Goal: Information Seeking & Learning: Learn about a topic

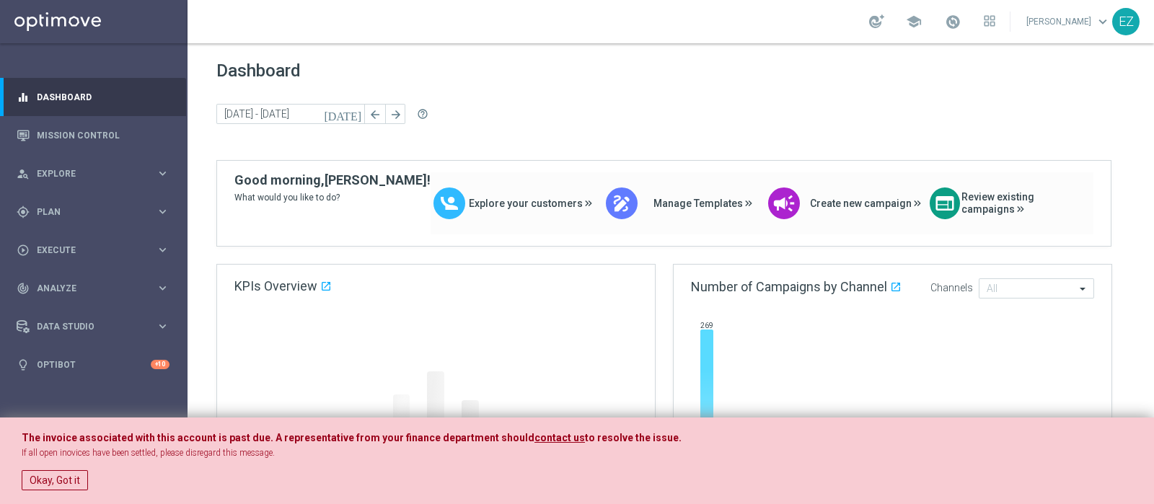
click at [18, 473] on div "The invoice associated with this account is past due. A representative from you…" at bounding box center [577, 460] width 1154 height 87
click at [27, 477] on button "Okay, Got it" at bounding box center [55, 480] width 66 height 20
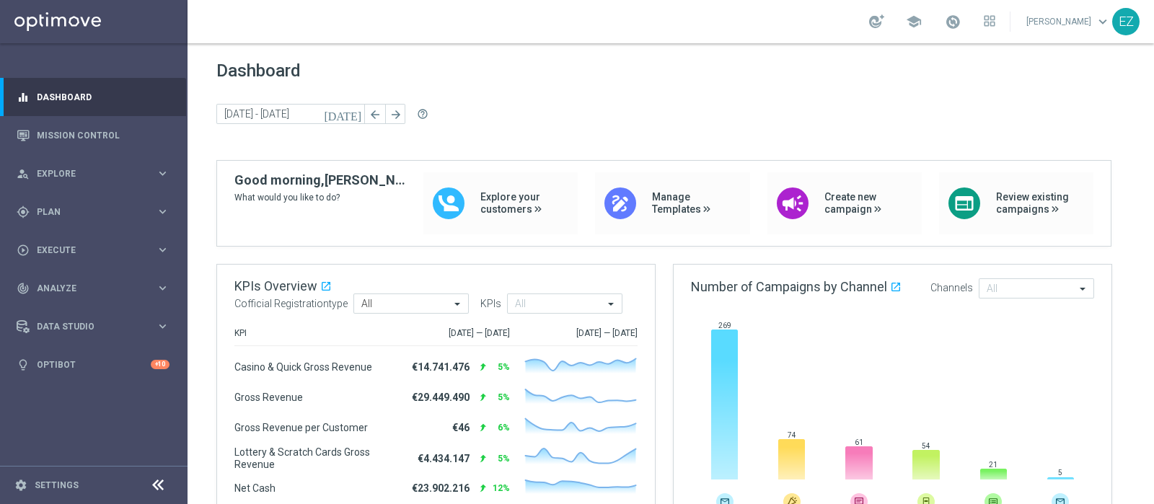
click at [362, 113] on icon "[DATE]" at bounding box center [343, 113] width 39 height 13
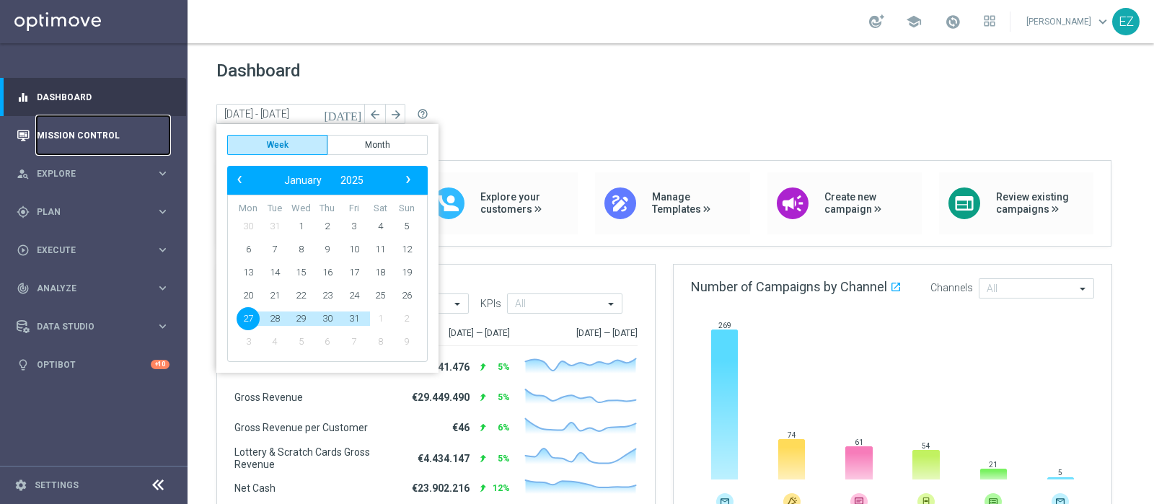
click at [89, 141] on link "Mission Control" at bounding box center [103, 135] width 133 height 38
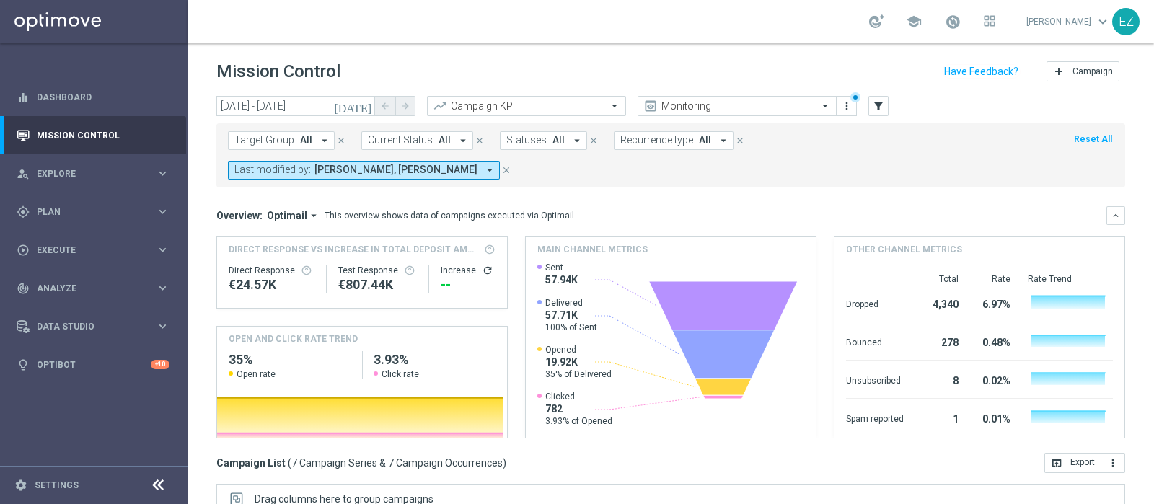
click at [371, 102] on icon "[DATE]" at bounding box center [353, 106] width 39 height 13
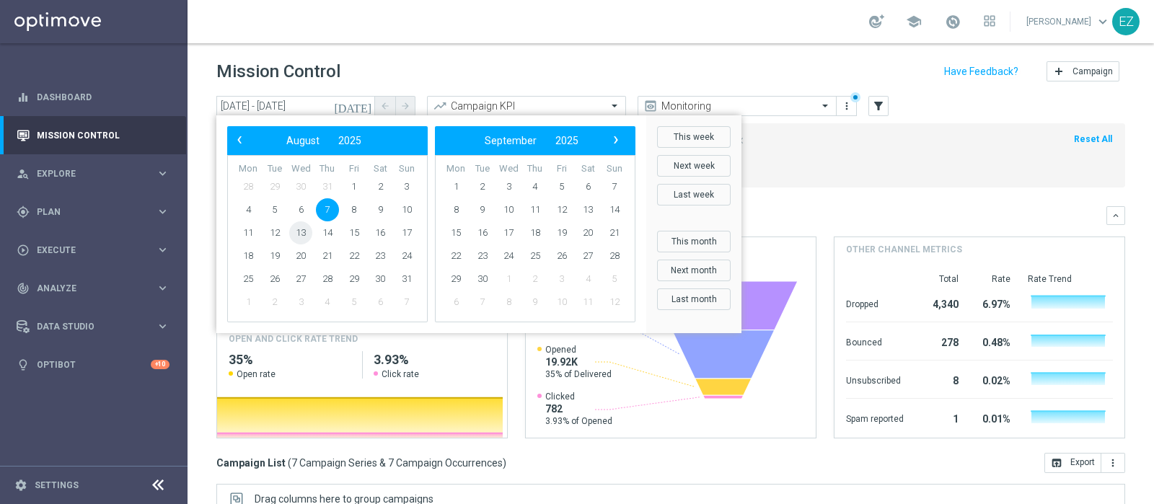
click at [297, 227] on span "13" at bounding box center [300, 232] width 23 height 23
click at [297, 226] on span "13" at bounding box center [300, 232] width 23 height 23
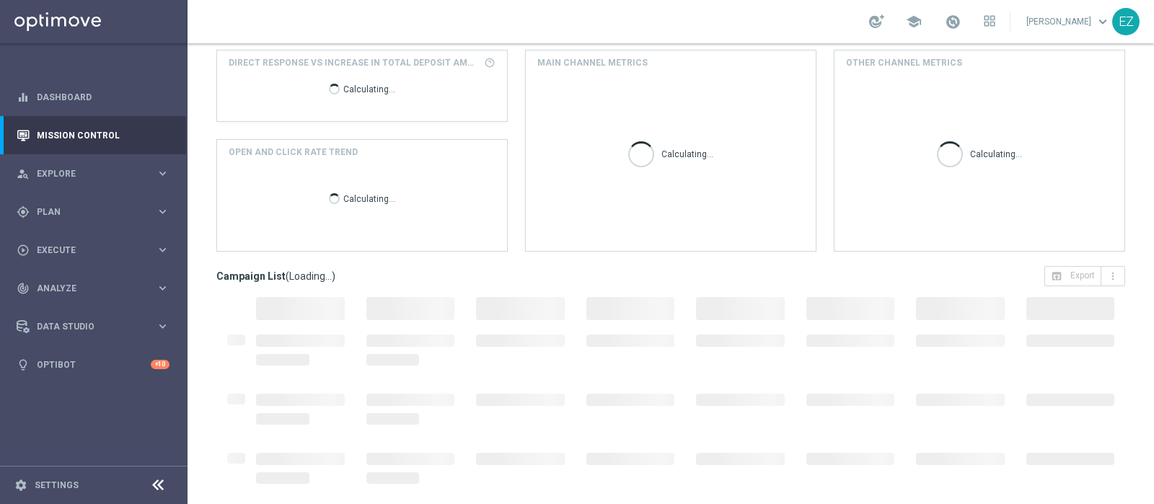
scroll to position [216, 0]
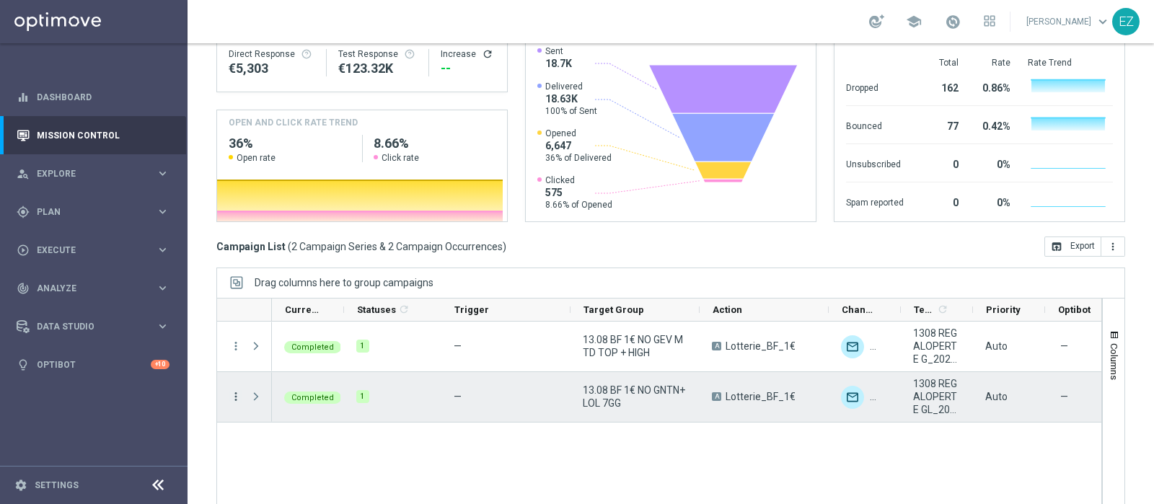
click at [231, 390] on icon "more_vert" at bounding box center [235, 396] width 13 height 13
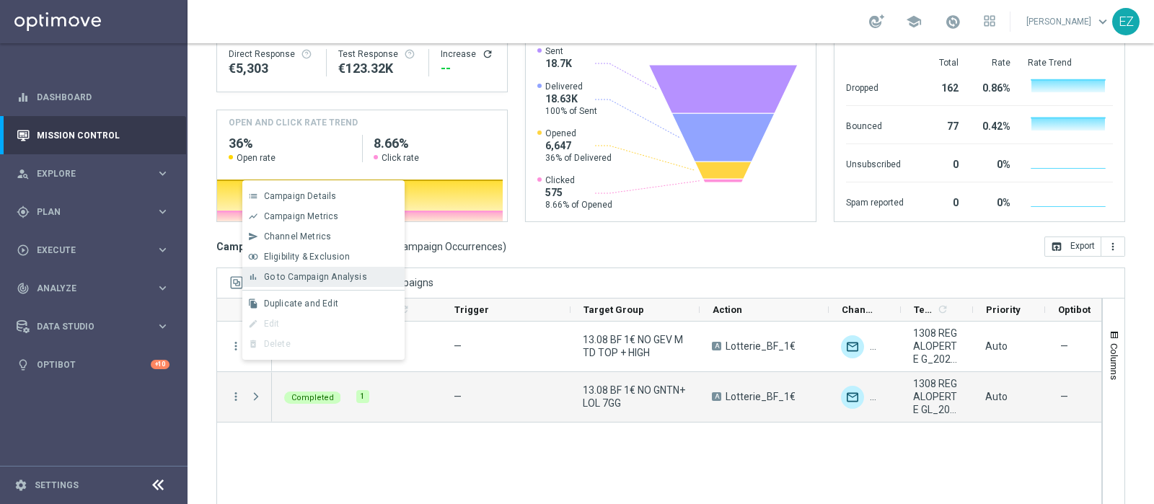
click at [291, 272] on span "Go to Campaign Analysis" at bounding box center [315, 277] width 103 height 10
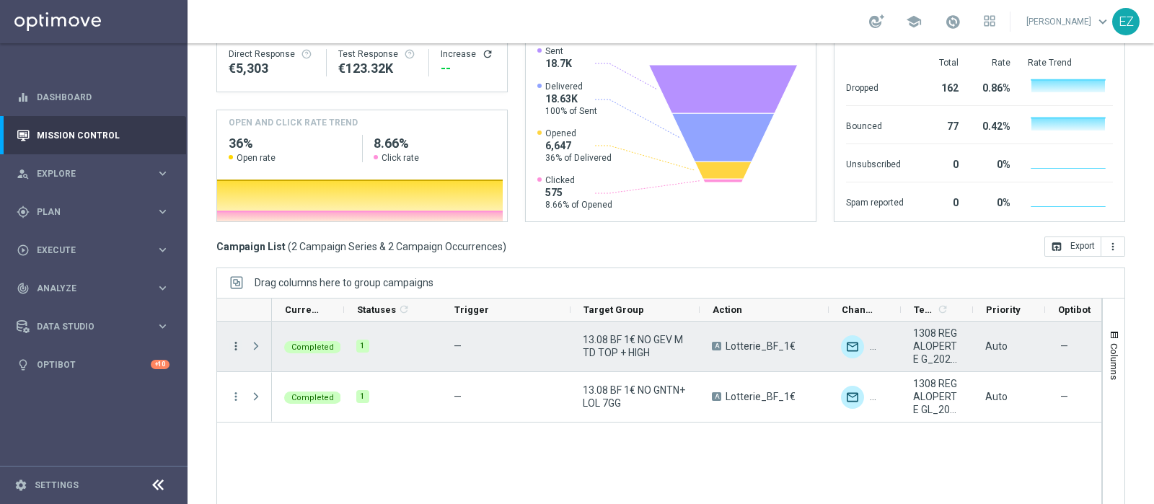
click at [234, 340] on icon "more_vert" at bounding box center [235, 346] width 13 height 13
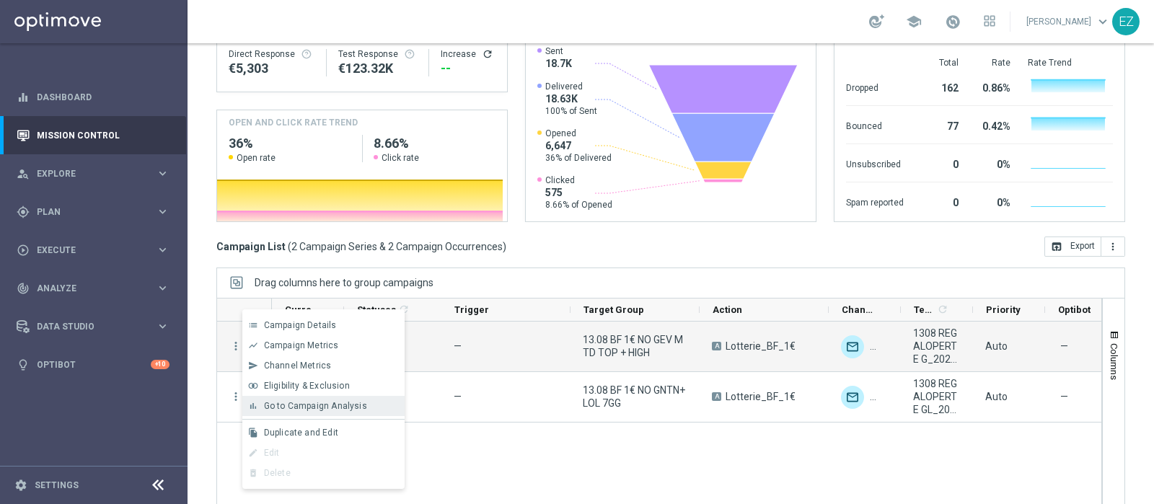
click at [293, 396] on div "bar_chart Go to Campaign Analysis" at bounding box center [323, 406] width 162 height 20
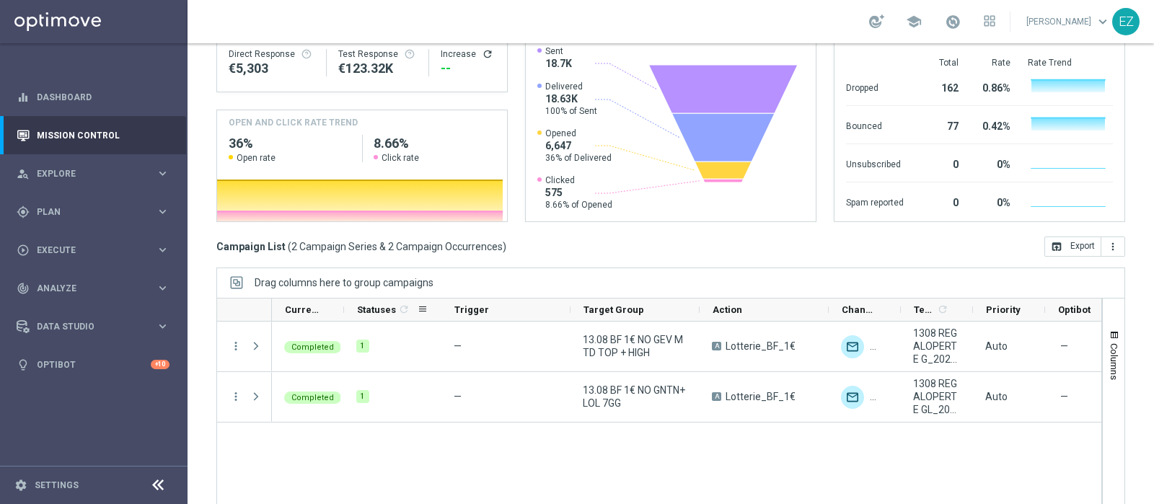
scroll to position [0, 0]
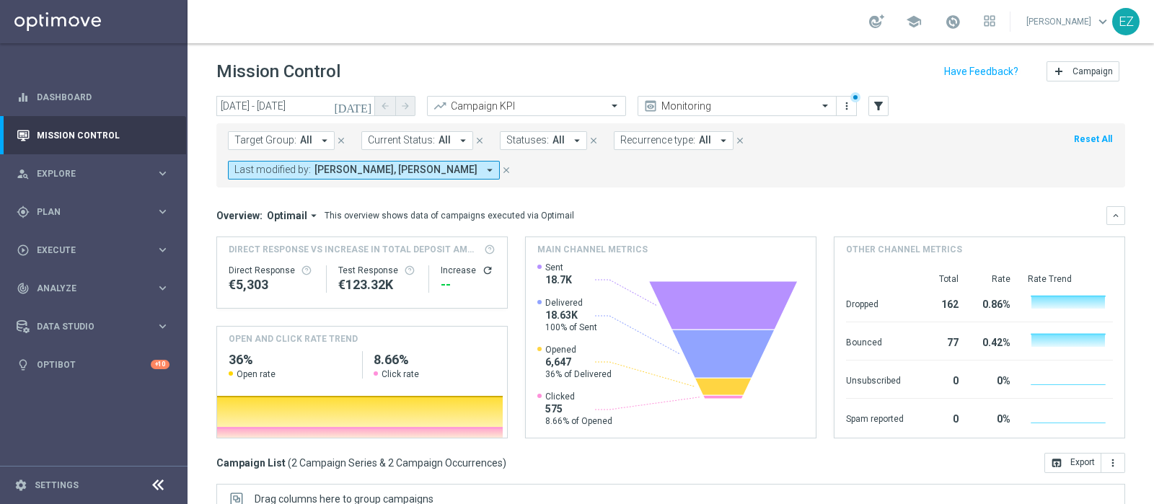
click at [366, 100] on icon "[DATE]" at bounding box center [353, 106] width 39 height 13
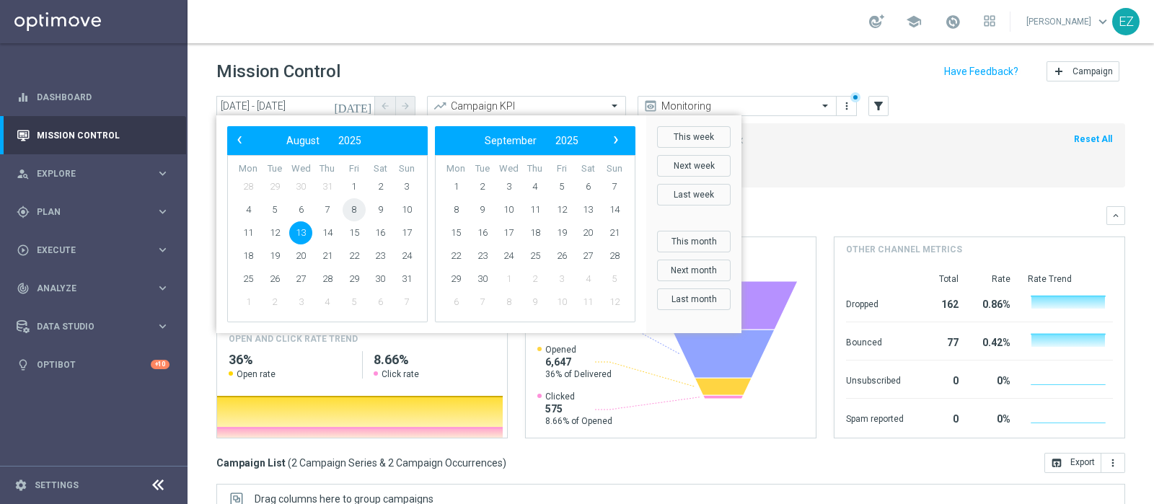
click at [349, 211] on span "8" at bounding box center [353, 209] width 23 height 23
type input "08 Aug 2025 - 08 Aug 2025"
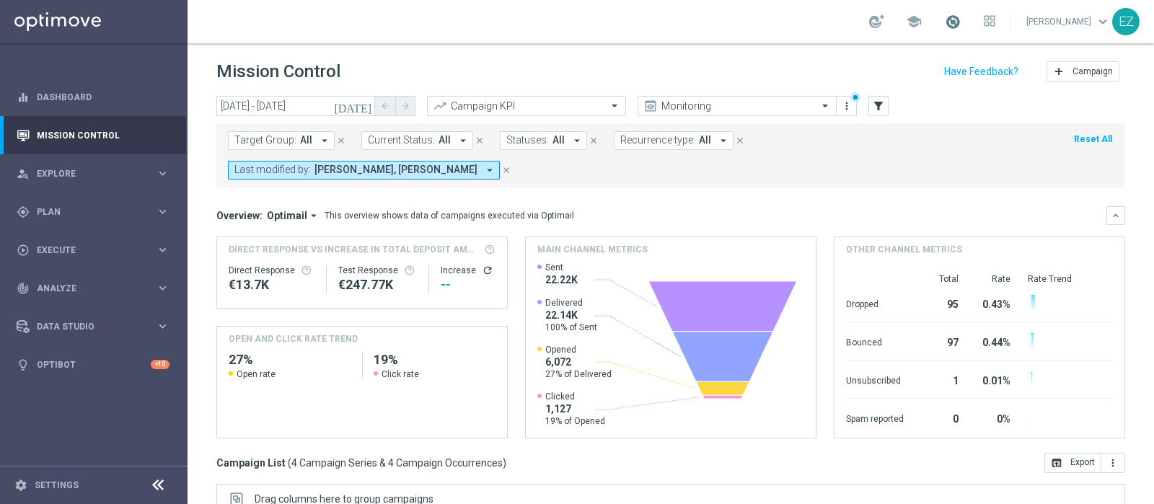
click at [960, 20] on span at bounding box center [953, 22] width 16 height 16
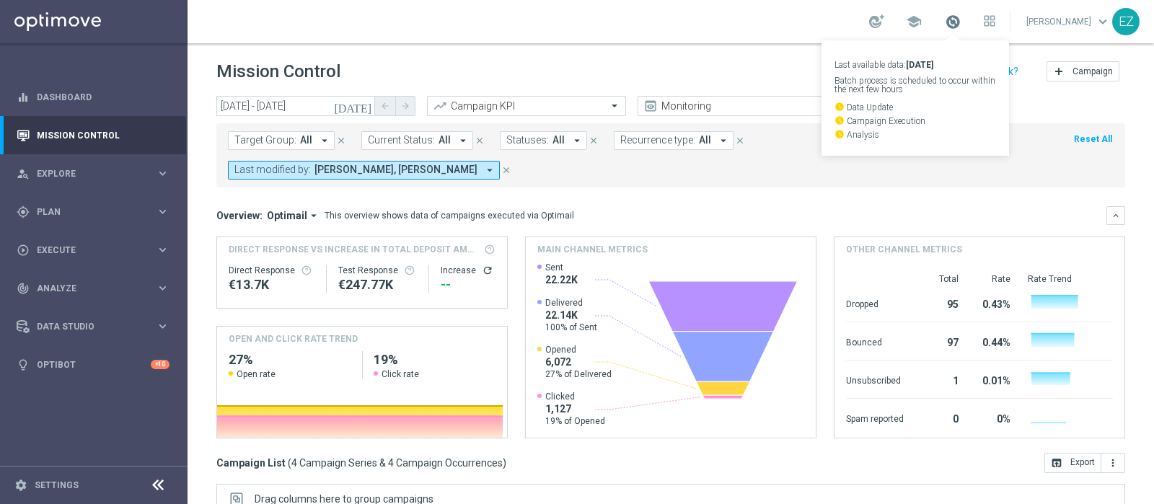
click at [960, 20] on span at bounding box center [953, 22] width 16 height 16
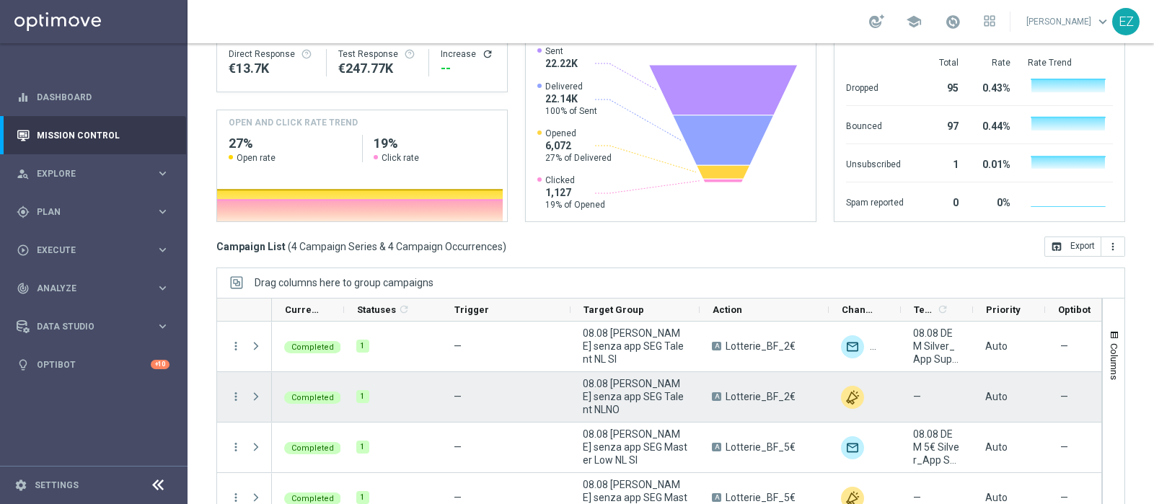
scroll to position [17, 0]
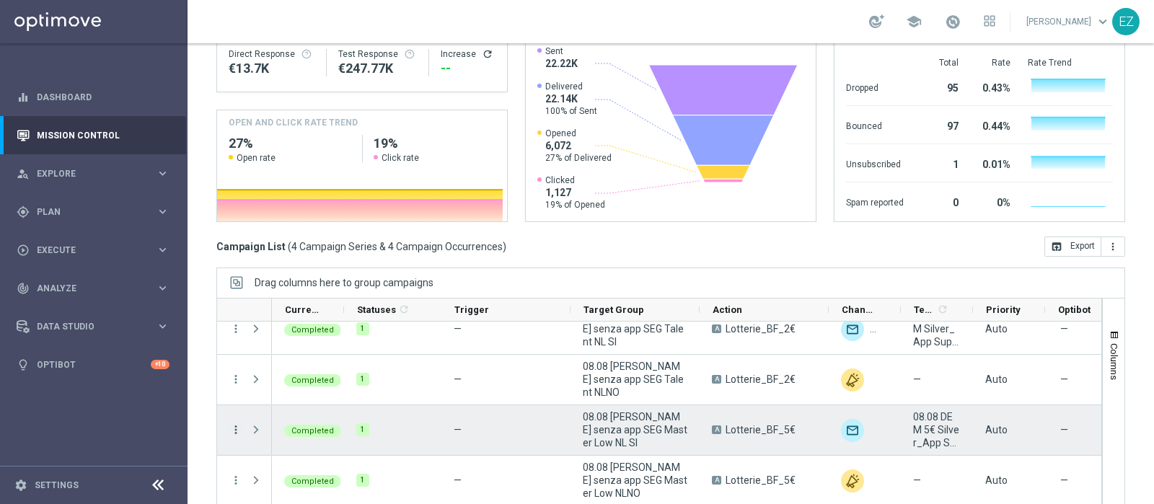
click at [238, 423] on icon "more_vert" at bounding box center [235, 429] width 13 height 13
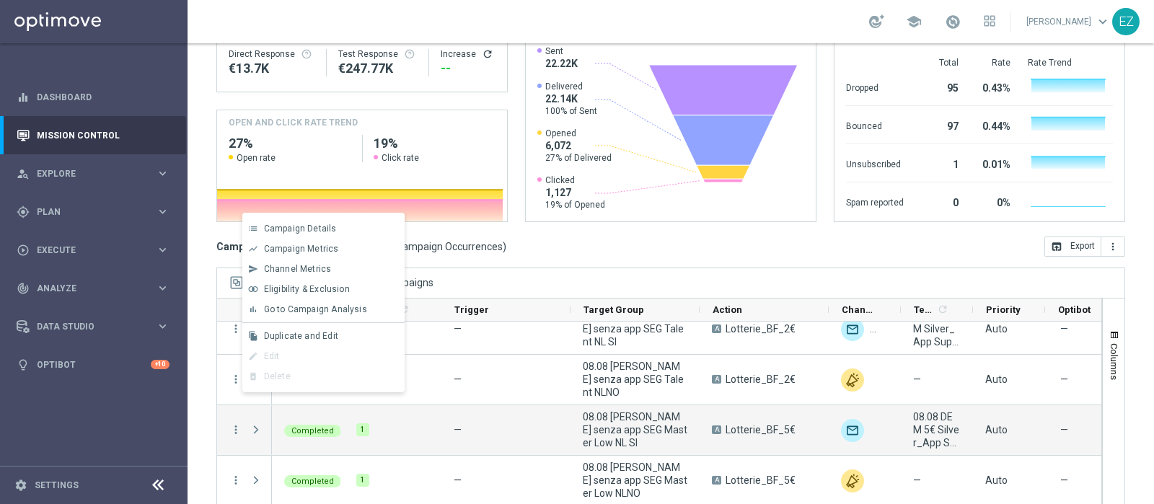
click at [284, 309] on span "Go to Campaign Analysis" at bounding box center [315, 309] width 103 height 10
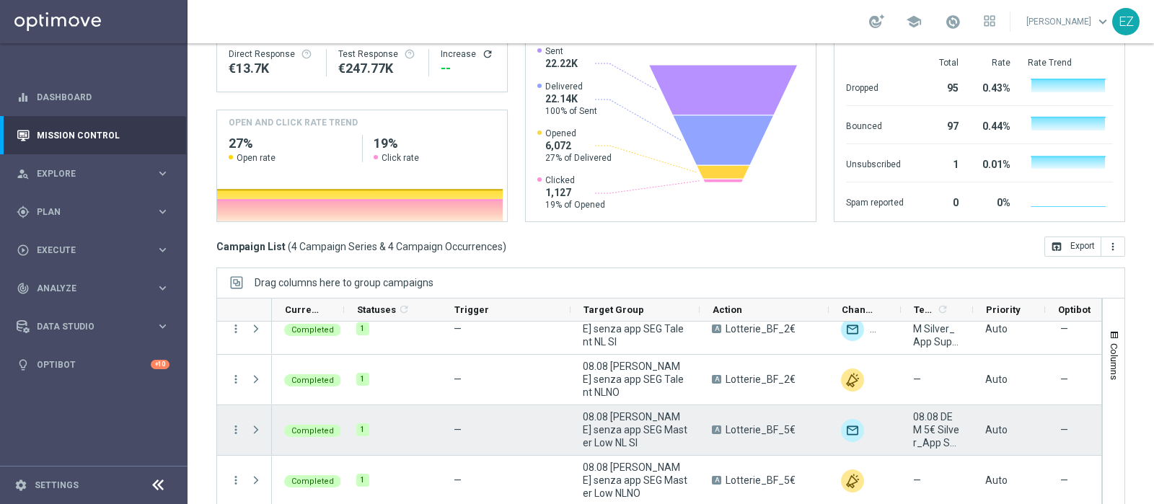
scroll to position [0, 0]
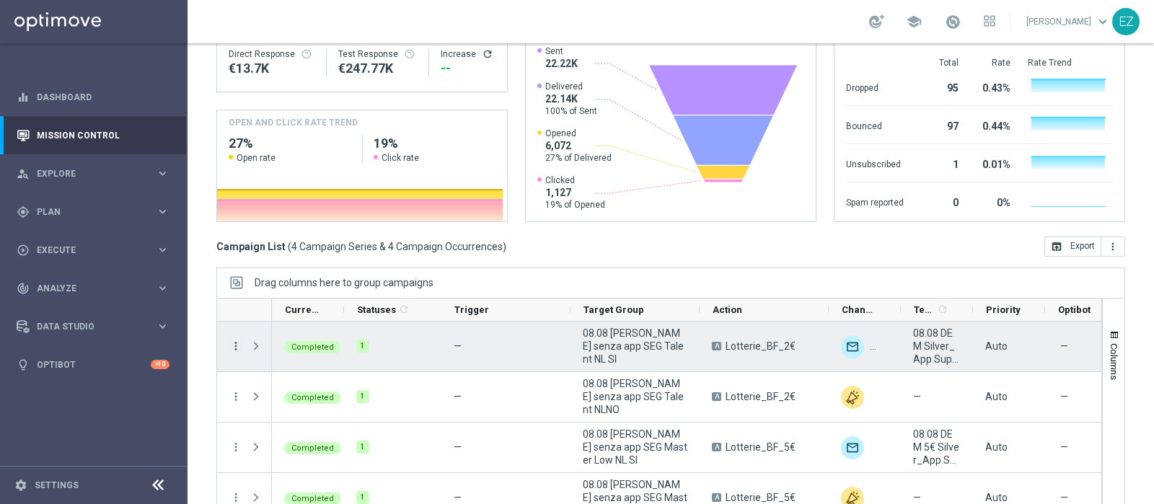
click at [234, 340] on icon "more_vert" at bounding box center [235, 346] width 13 height 13
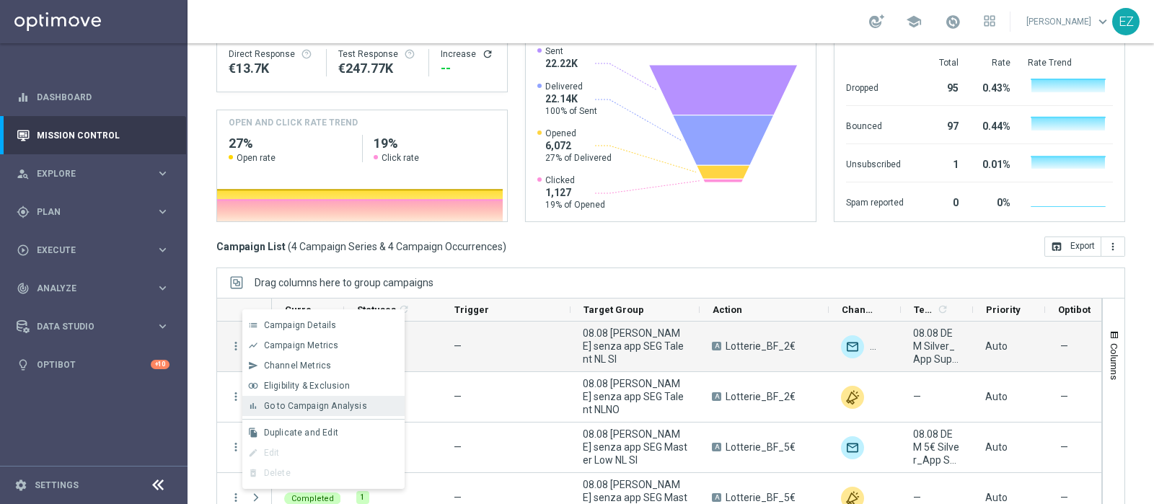
click at [319, 405] on span "Go to Campaign Analysis" at bounding box center [315, 406] width 103 height 10
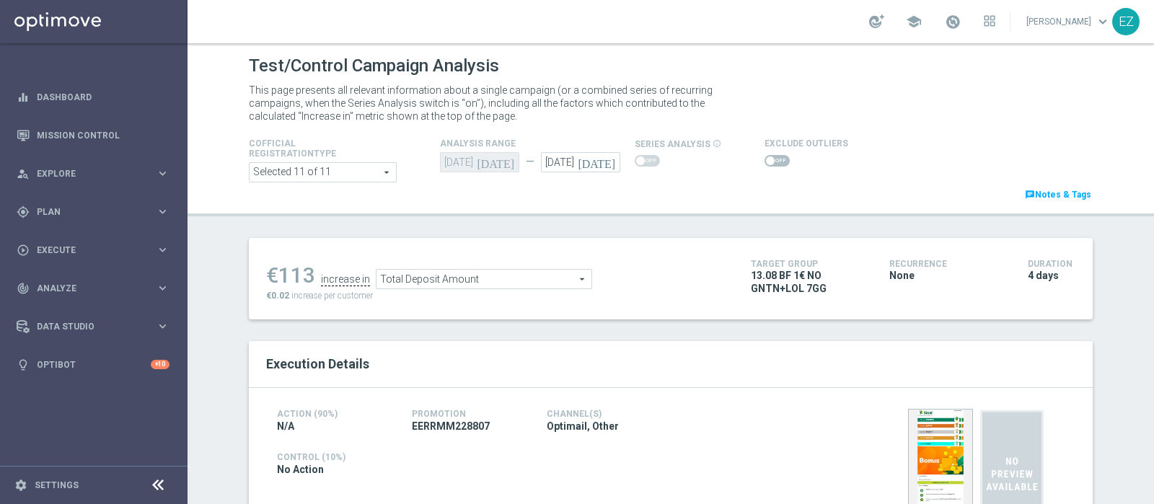
click at [764, 156] on span at bounding box center [776, 161] width 25 height 12
click at [764, 156] on input "checkbox" at bounding box center [776, 161] width 25 height 12
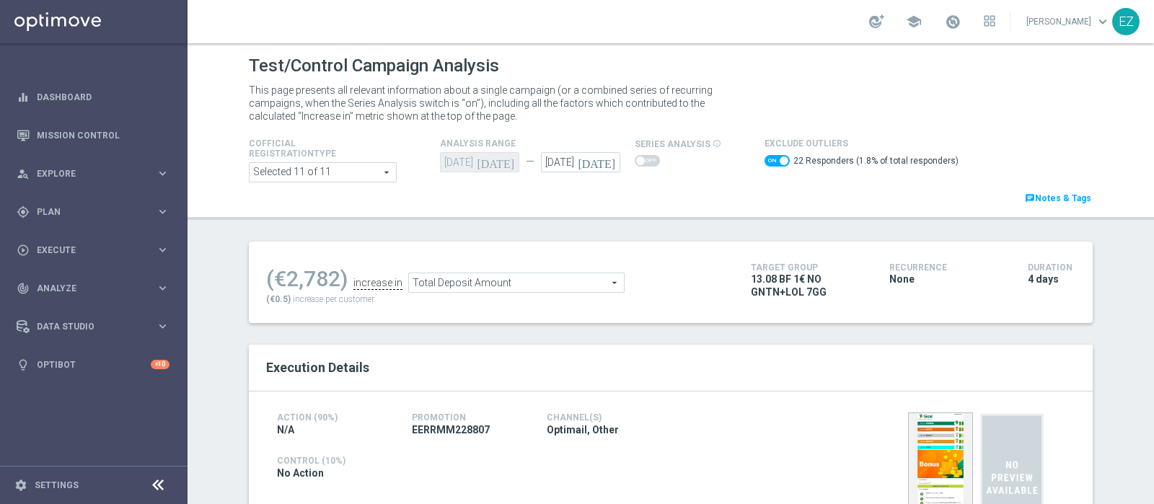
click at [764, 159] on span at bounding box center [776, 161] width 25 height 12
click at [764, 159] on input "checkbox" at bounding box center [776, 161] width 25 height 12
checkbox input "false"
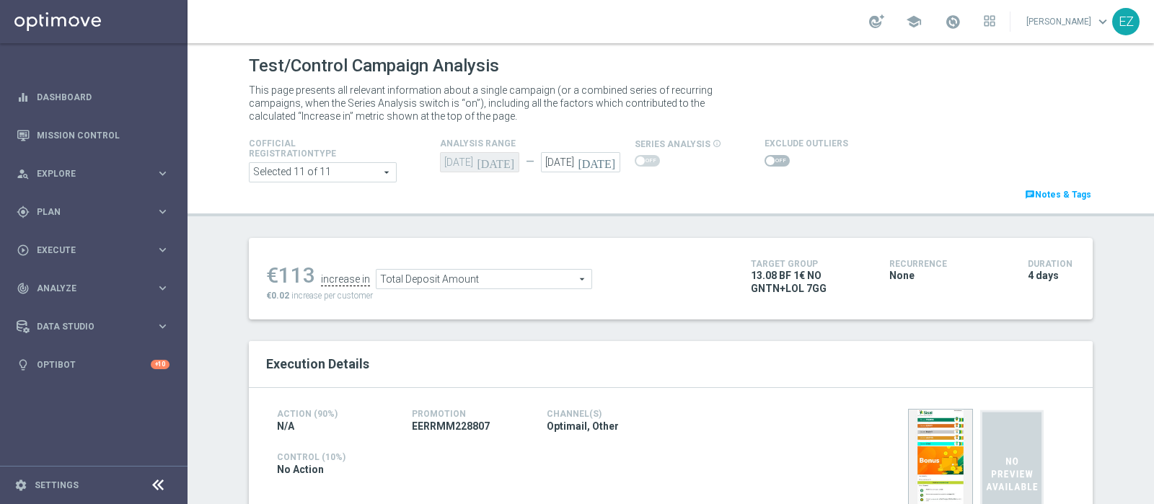
click at [536, 280] on span "Total Deposit Amount" at bounding box center [483, 279] width 215 height 19
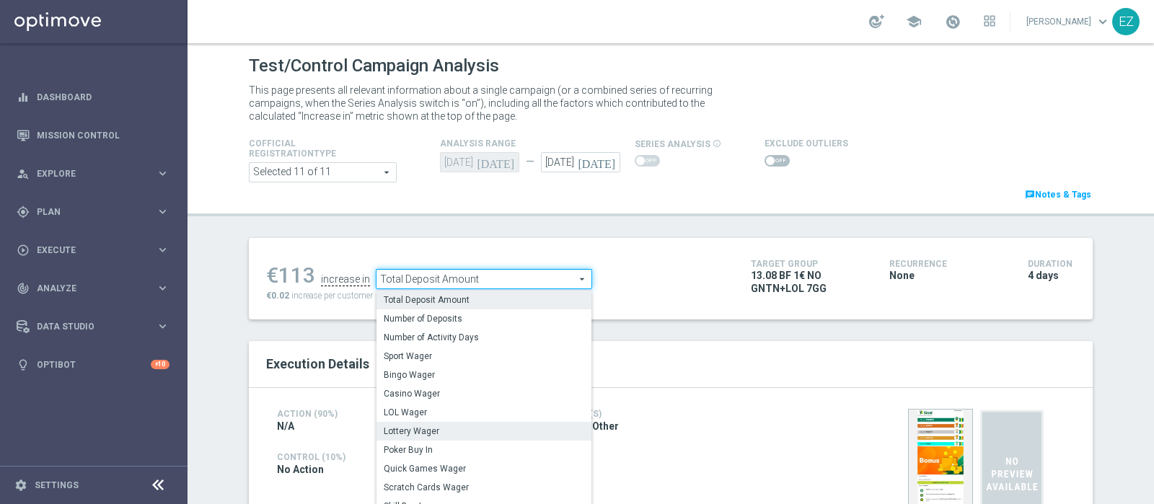
click at [451, 425] on span "Lottery Wager" at bounding box center [484, 431] width 200 height 12
type input "Lottery Wager"
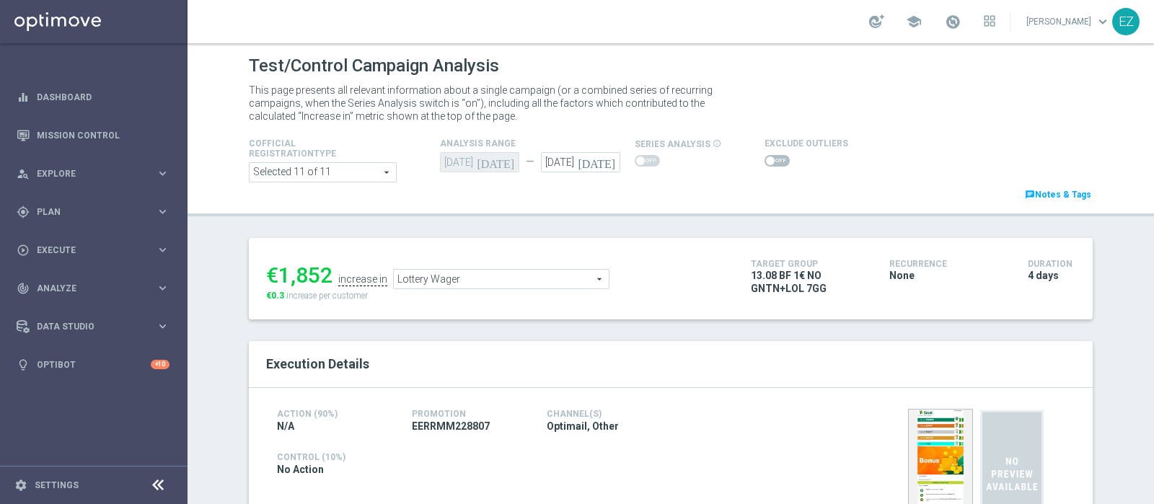
click at [766, 164] on span at bounding box center [770, 160] width 9 height 9
click at [764, 164] on input "checkbox" at bounding box center [776, 161] width 25 height 12
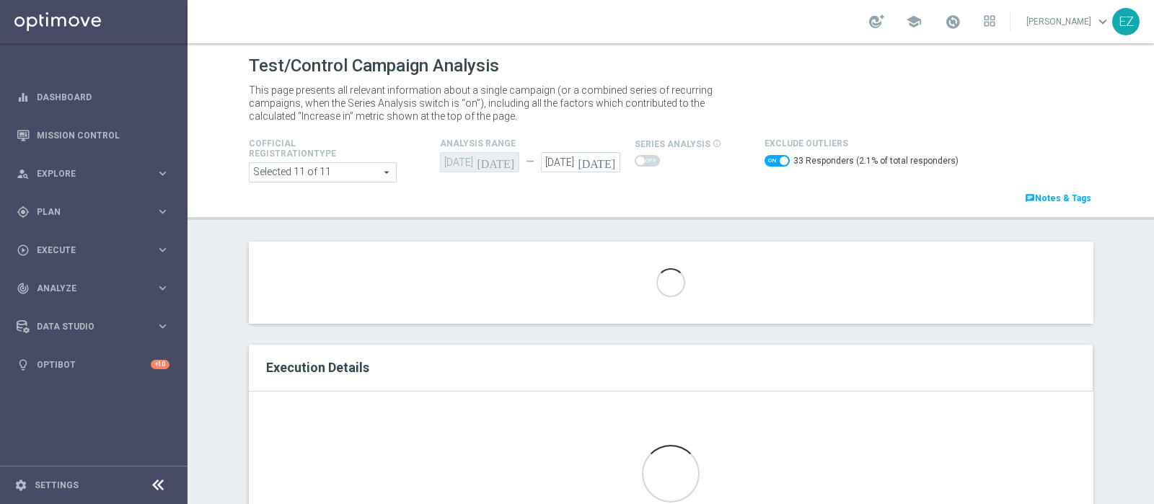
scroll to position [79, 0]
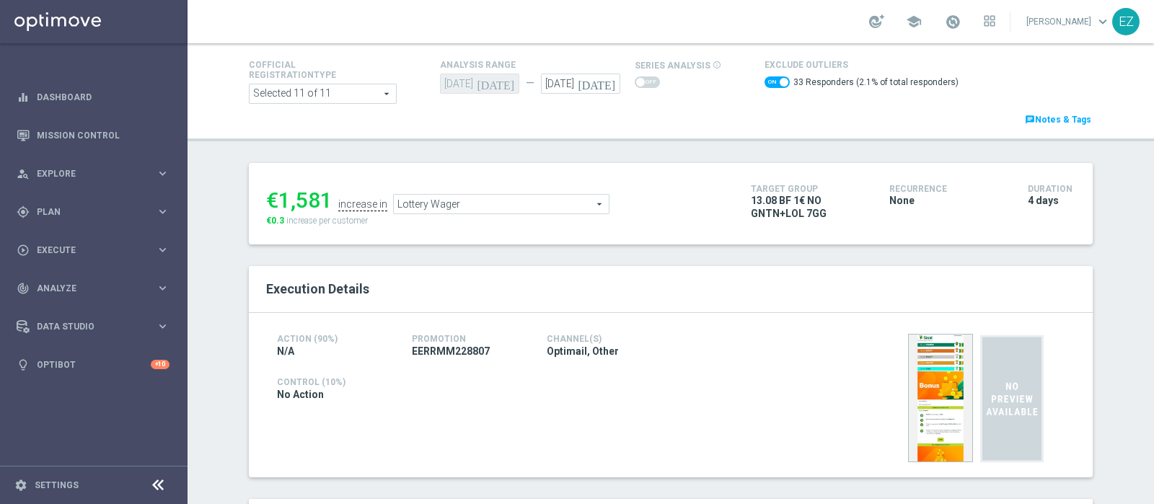
click at [764, 77] on div "33 Responders (2.1% of total responders)" at bounding box center [861, 84] width 194 height 21
click at [764, 78] on span at bounding box center [776, 82] width 25 height 12
click at [764, 78] on input "checkbox" at bounding box center [776, 82] width 25 height 12
checkbox input "false"
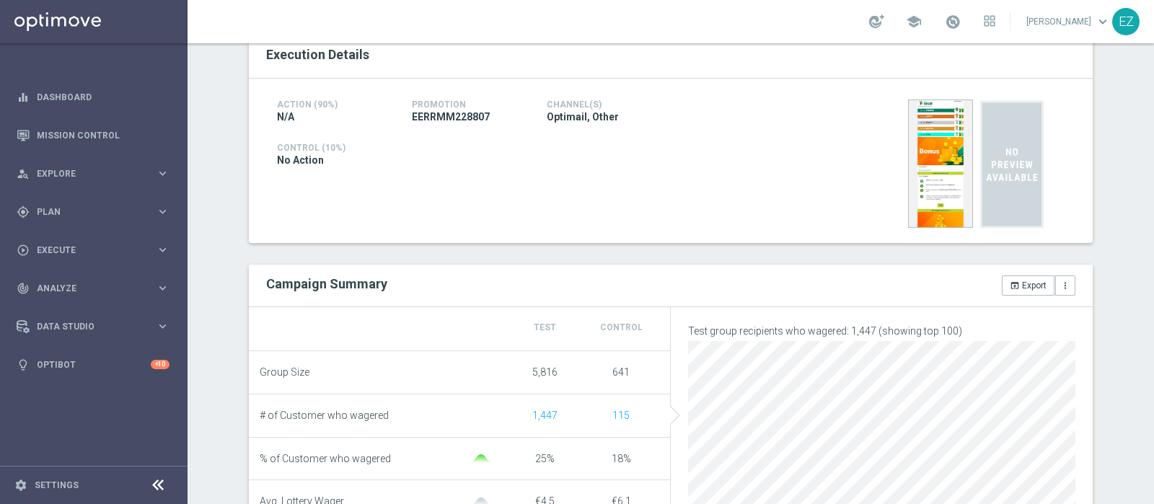
scroll to position [0, 0]
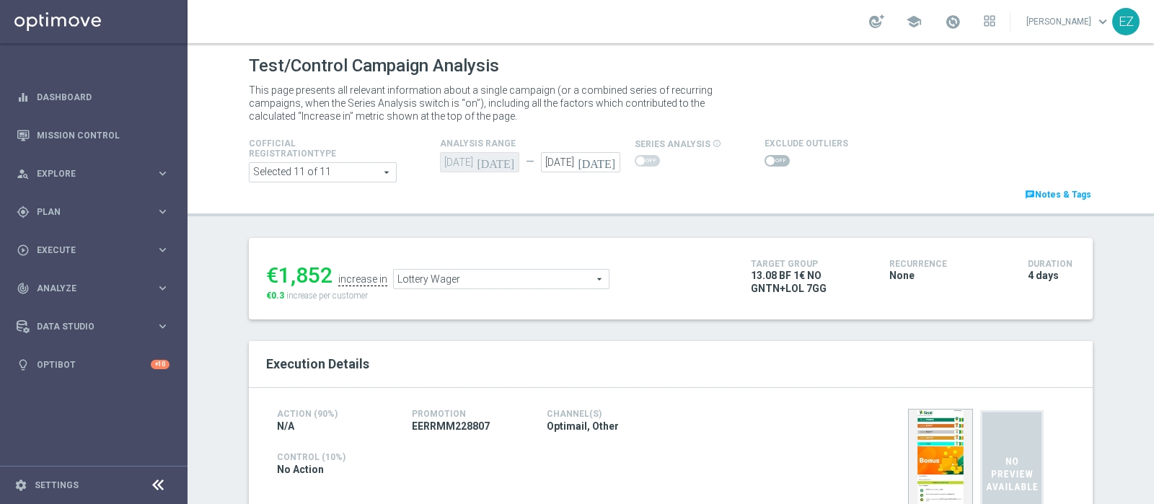
click at [521, 276] on span "Lottery Wager" at bounding box center [501, 279] width 215 height 19
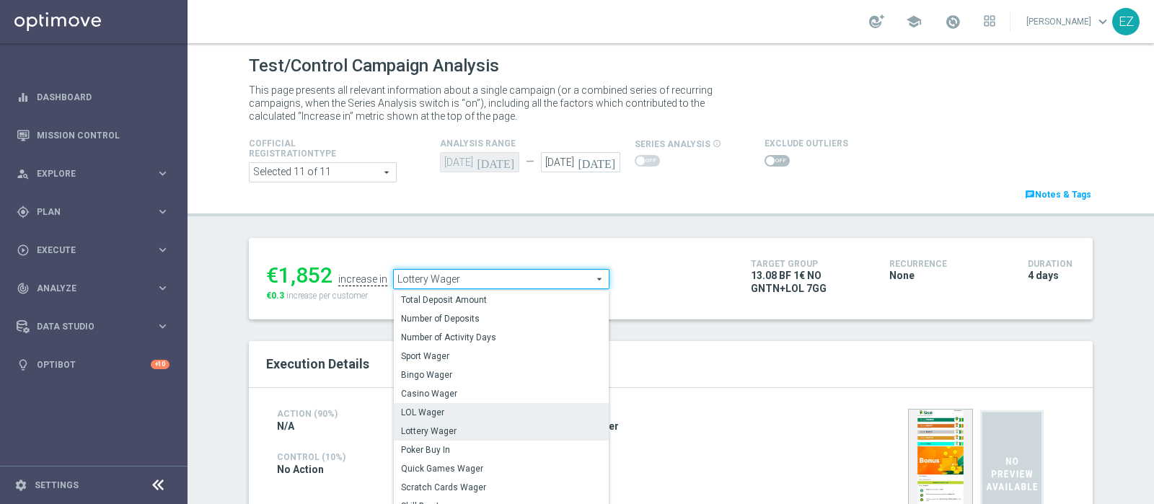
click at [474, 408] on span "LOL Wager" at bounding box center [501, 413] width 200 height 12
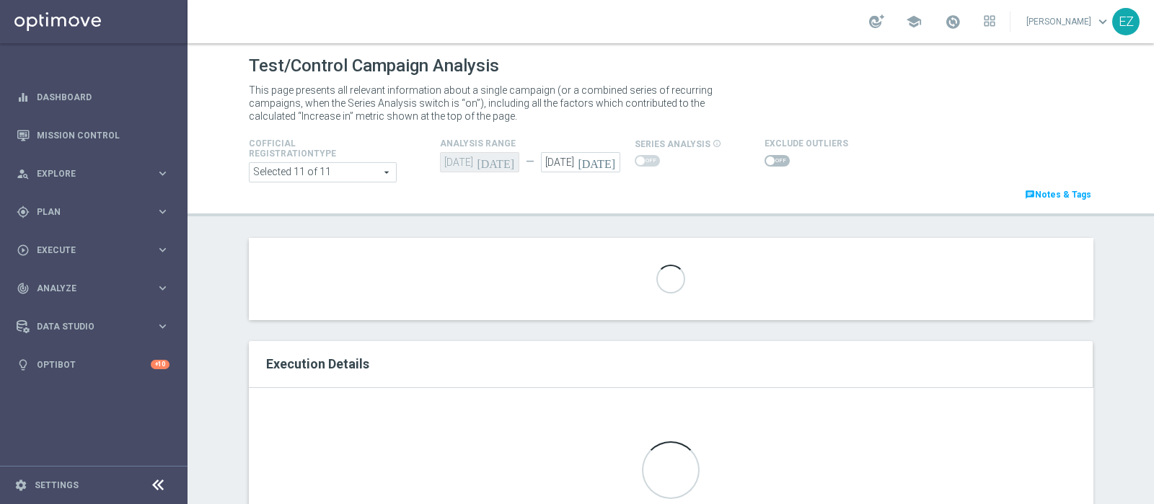
type input "LOL Wager"
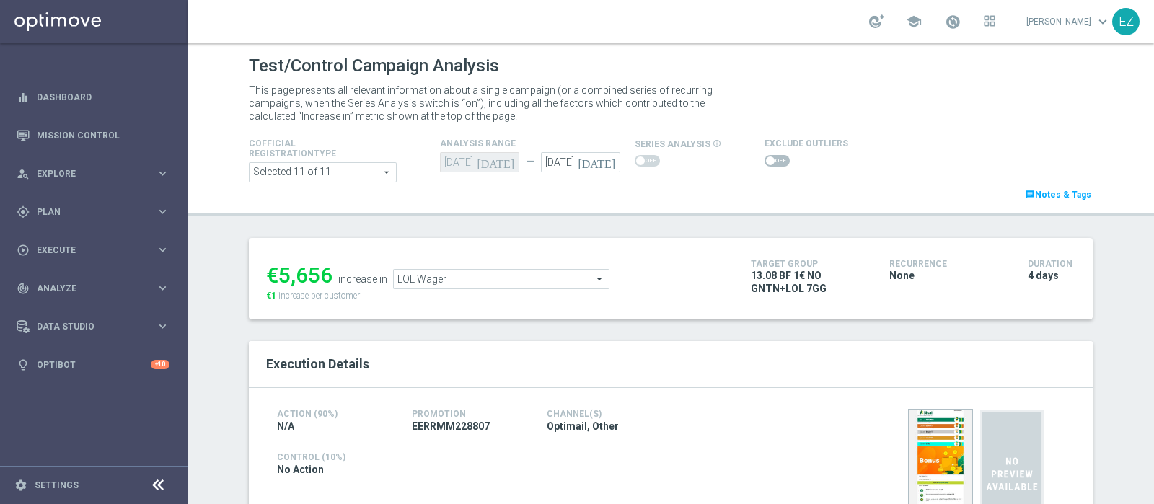
scroll to position [82, 0]
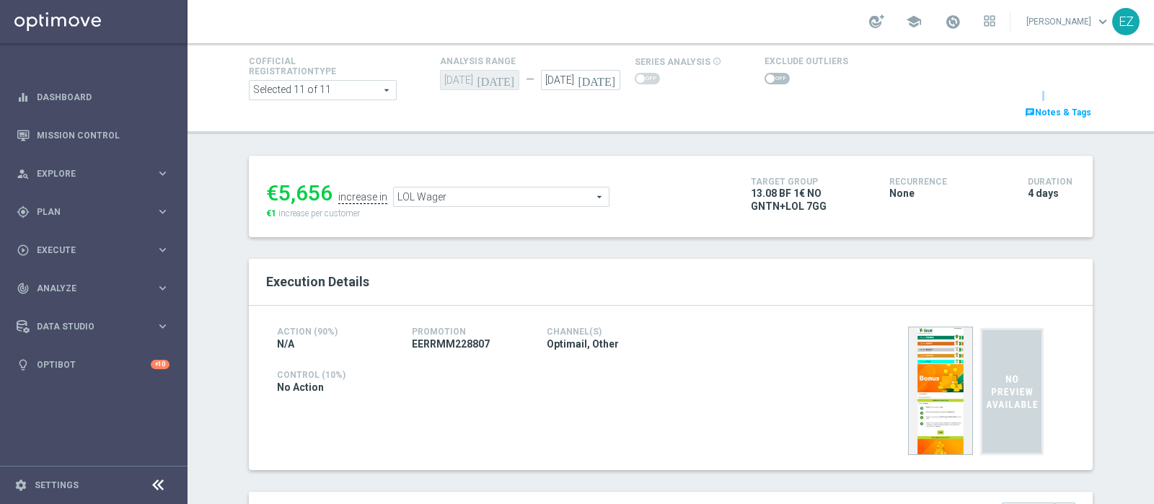
click at [766, 81] on span at bounding box center [770, 78] width 9 height 9
click at [764, 81] on input "checkbox" at bounding box center [776, 79] width 25 height 12
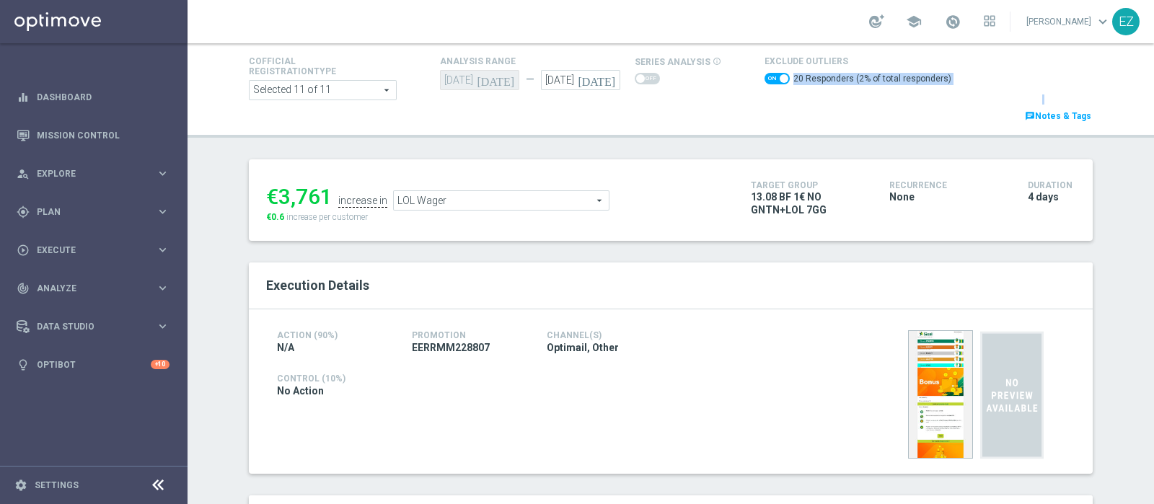
click at [764, 84] on span at bounding box center [776, 79] width 25 height 12
click at [764, 84] on input "checkbox" at bounding box center [776, 79] width 25 height 12
checkbox input "false"
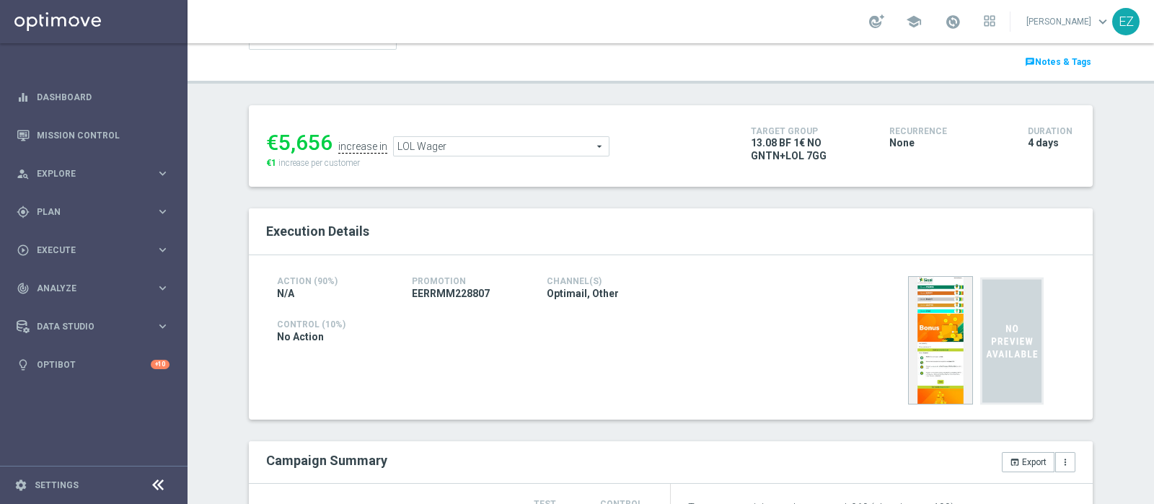
scroll to position [0, 0]
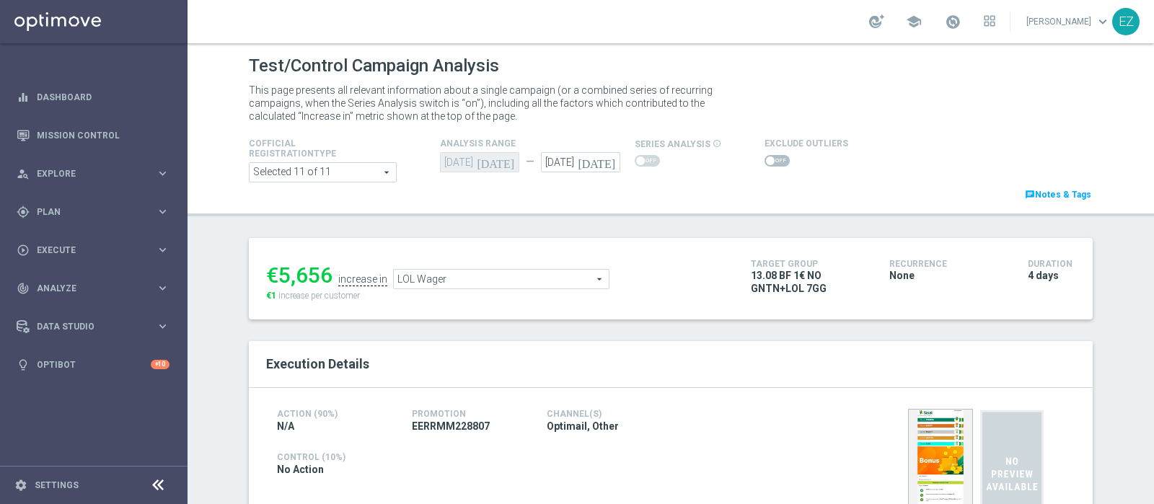
click at [570, 275] on span "LOL Wager" at bounding box center [501, 279] width 215 height 19
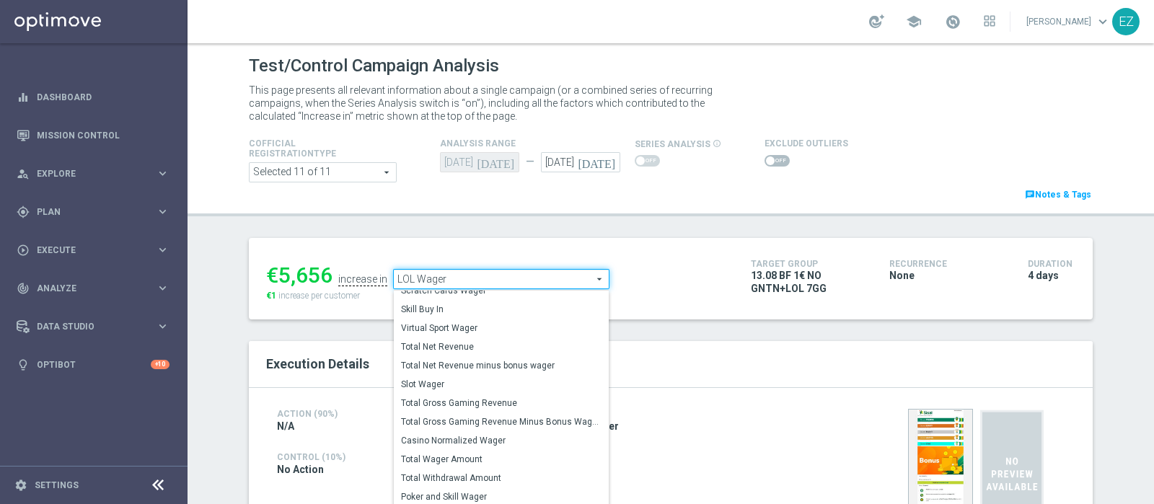
scroll to position [191, 0]
click at [467, 411] on label "Total Gross Gaming Revenue Minus Bonus Wagared" at bounding box center [501, 420] width 215 height 19
type input "Total Gross Gaming Revenue Minus Bonus Wagared"
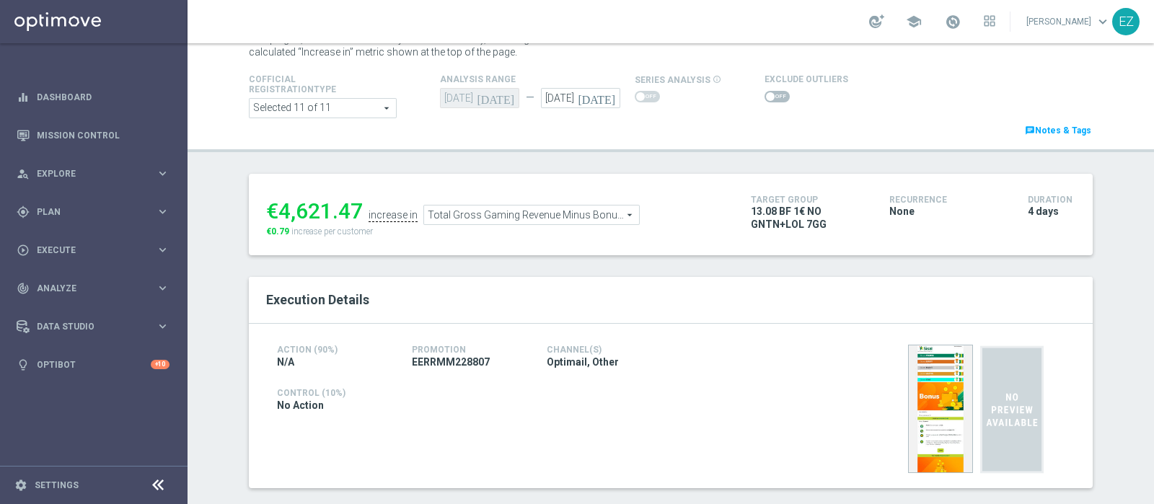
scroll to position [62, 0]
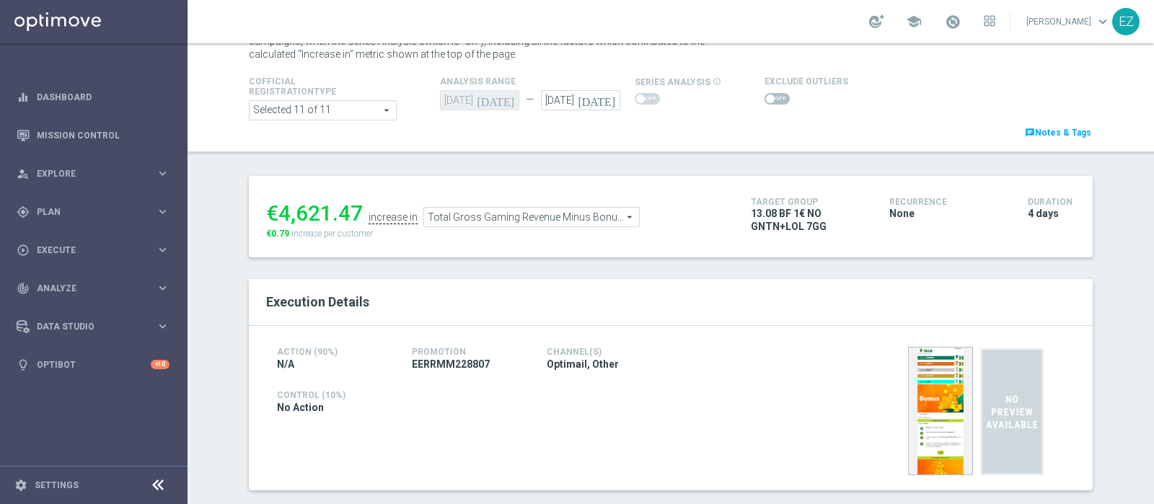
click at [765, 99] on span at bounding box center [776, 99] width 25 height 12
click at [765, 99] on input "checkbox" at bounding box center [776, 99] width 25 height 12
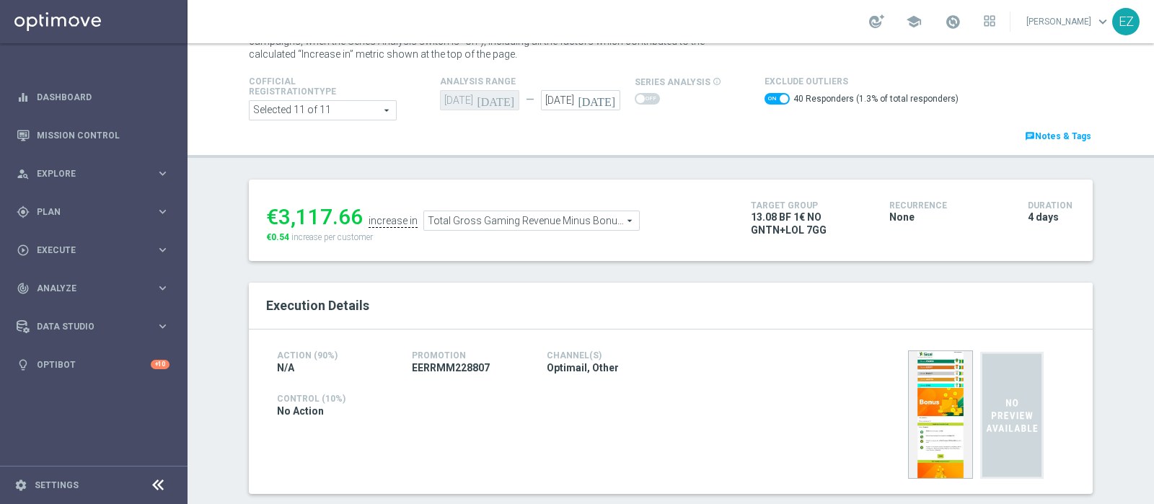
click at [765, 96] on span at bounding box center [776, 99] width 25 height 12
click at [765, 96] on input "checkbox" at bounding box center [776, 99] width 25 height 12
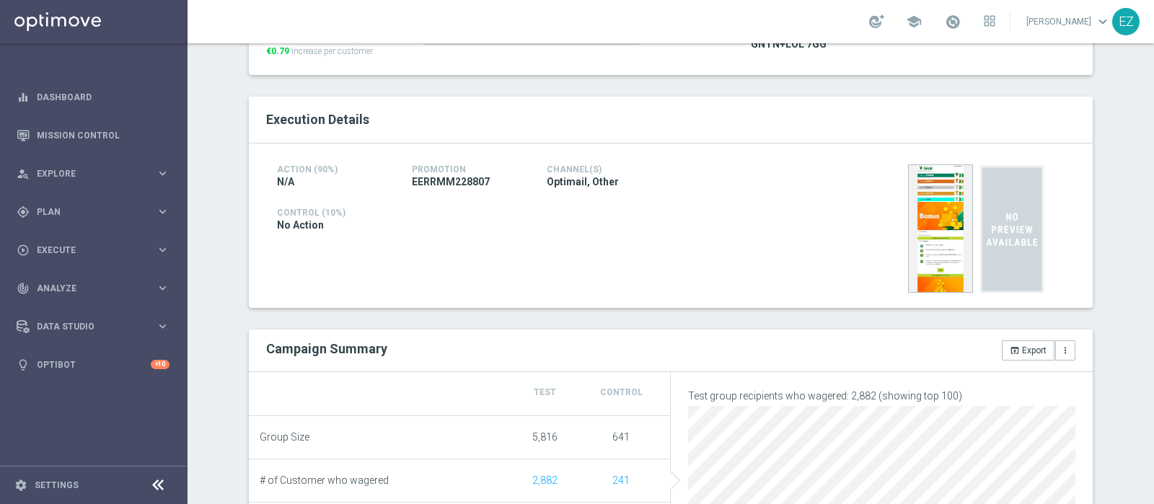
scroll to position [17, 0]
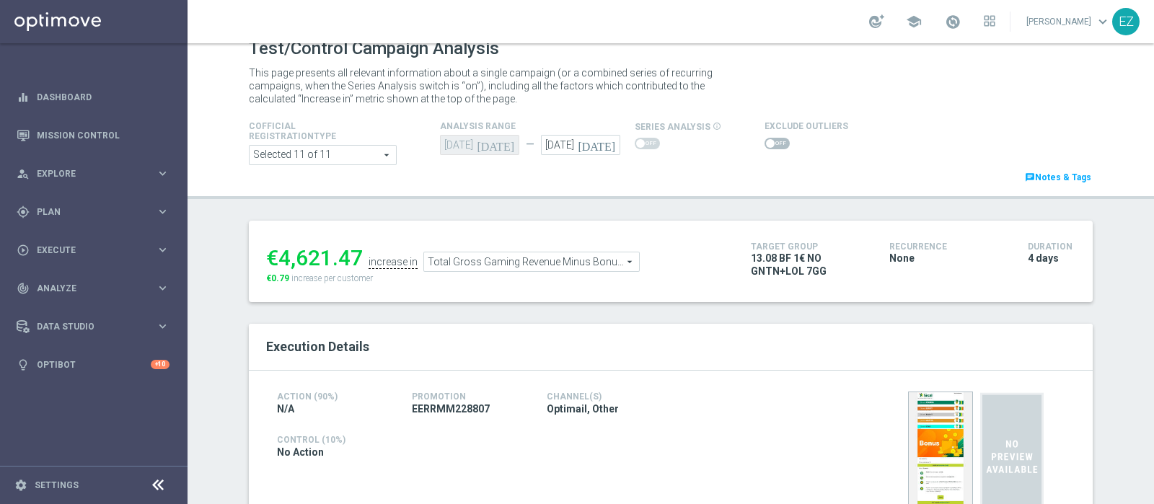
click at [766, 142] on span at bounding box center [770, 143] width 9 height 9
click at [764, 142] on input "checkbox" at bounding box center [776, 144] width 25 height 12
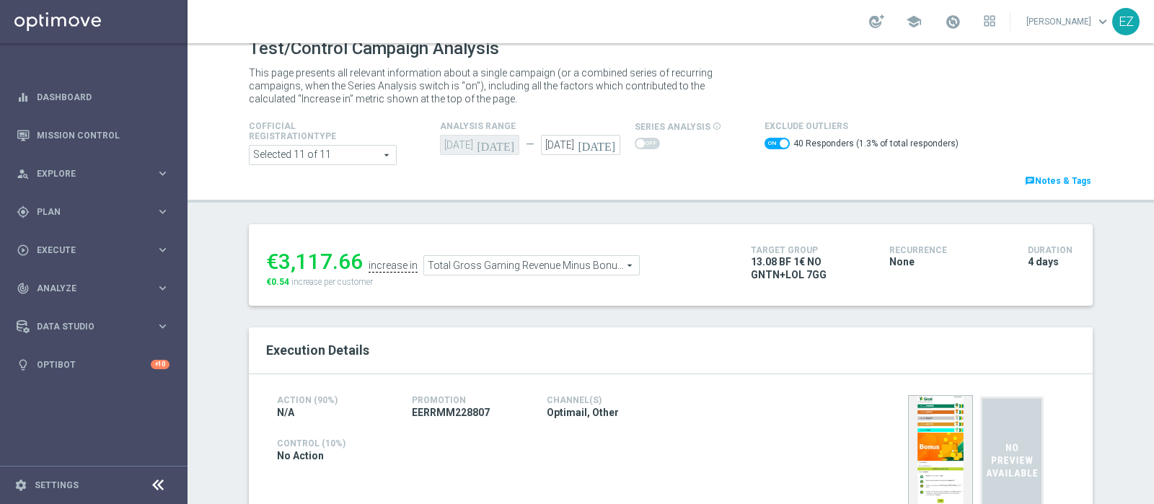
click at [779, 146] on span at bounding box center [783, 143] width 9 height 9
click at [770, 146] on input "checkbox" at bounding box center [776, 144] width 25 height 12
checkbox input "false"
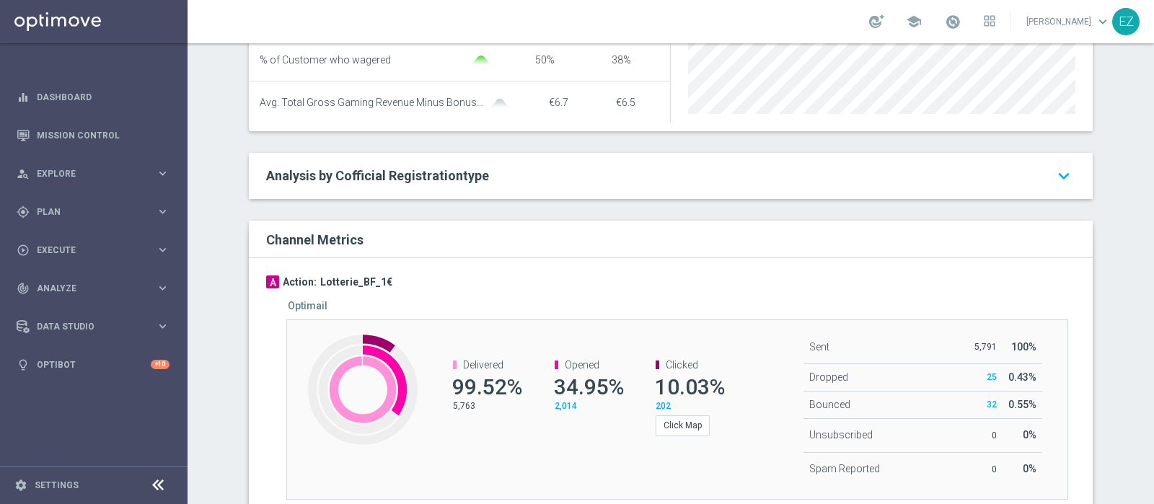
scroll to position [0, 0]
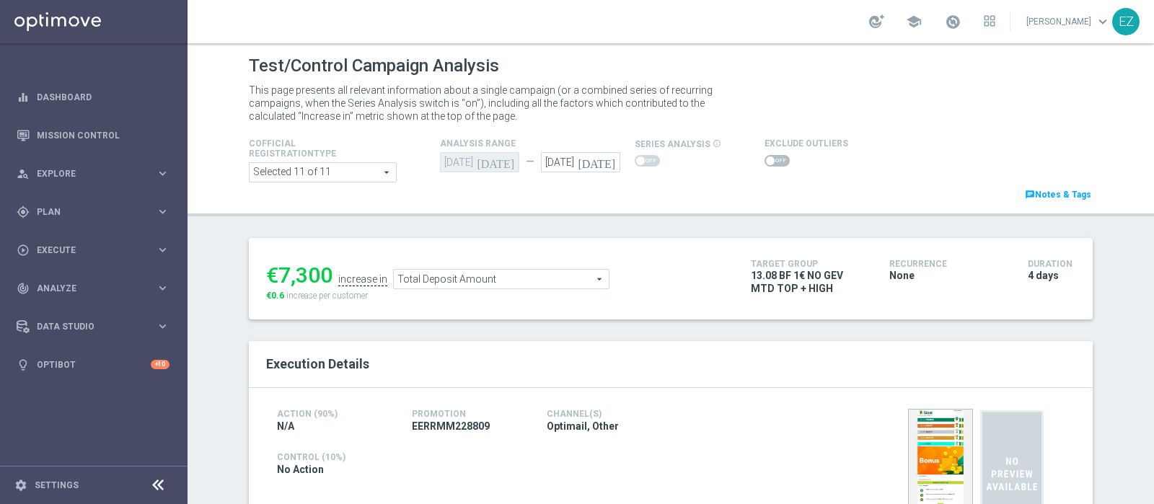
drag, startPoint x: 612, startPoint y: 250, endPoint x: 374, endPoint y: 213, distance: 240.8
click at [374, 213] on header "Test/Control Campaign Analysis This page presents all relevant information abou…" at bounding box center [670, 129] width 966 height 173
click at [764, 156] on span at bounding box center [776, 161] width 25 height 12
click at [764, 156] on input "checkbox" at bounding box center [776, 161] width 25 height 12
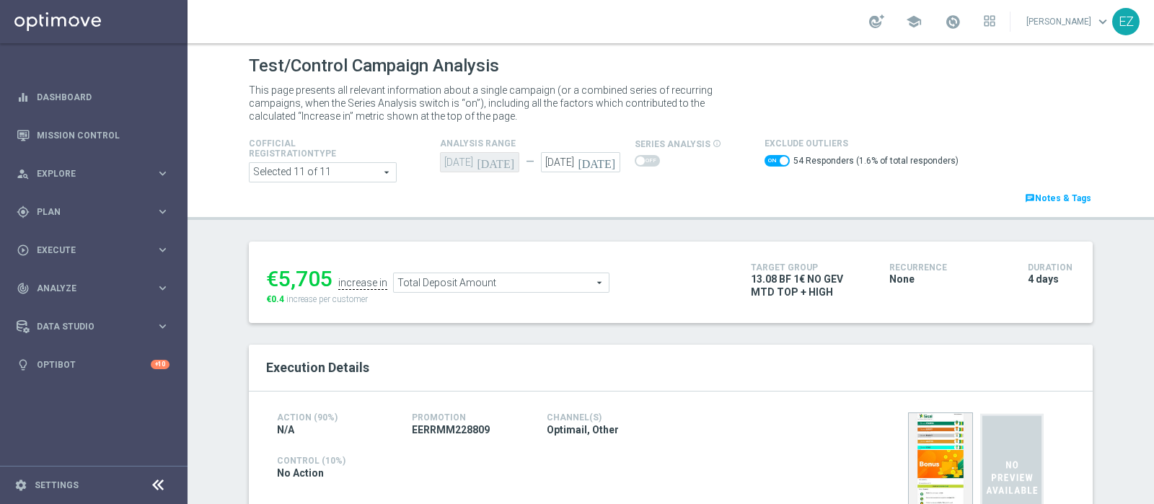
click at [764, 155] on span at bounding box center [776, 161] width 25 height 12
click at [764, 155] on input "checkbox" at bounding box center [776, 161] width 25 height 12
checkbox input "false"
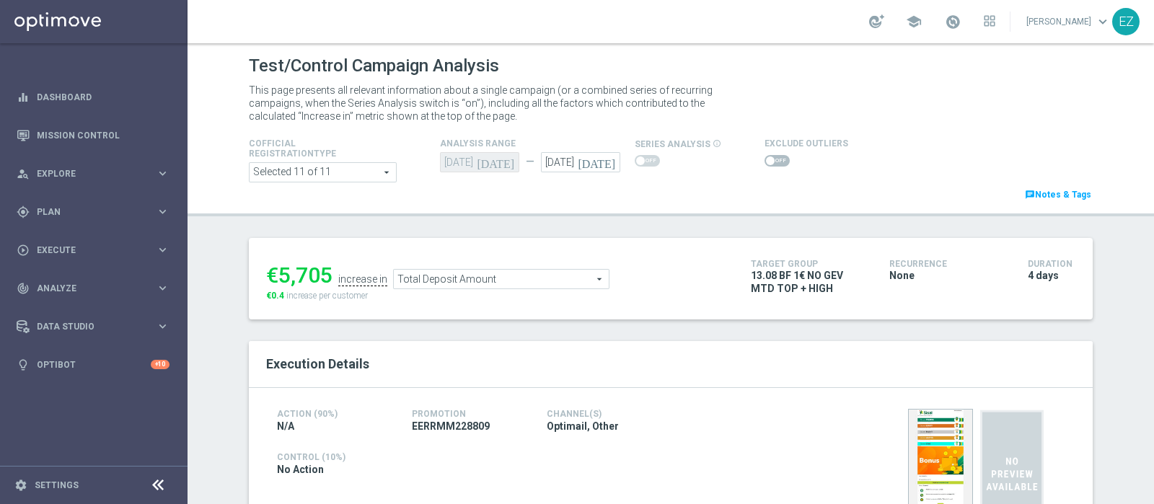
click at [535, 270] on span "Total Deposit Amount" at bounding box center [501, 279] width 215 height 19
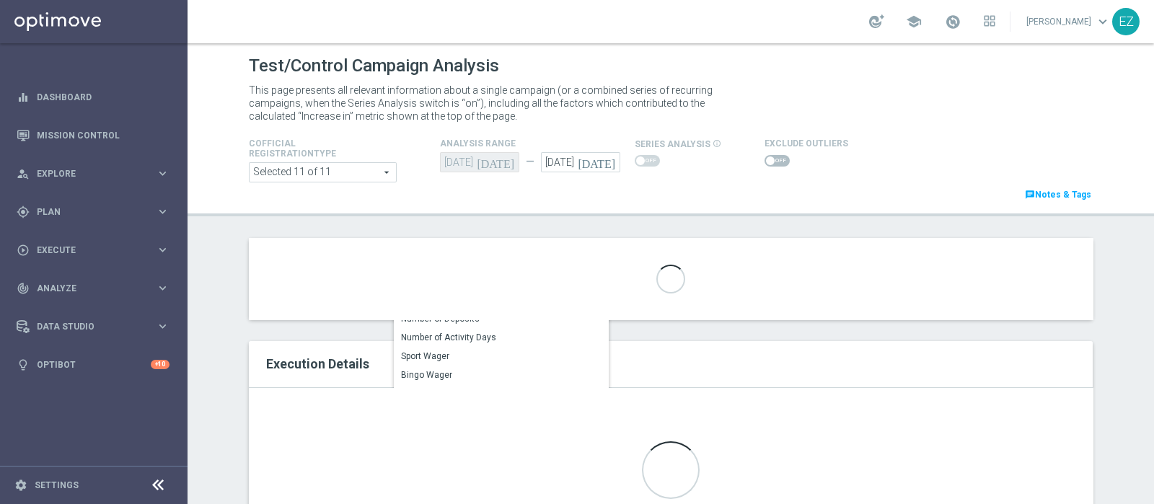
click at [476, 388] on div "Loading..." at bounding box center [671, 470] width 844 height 164
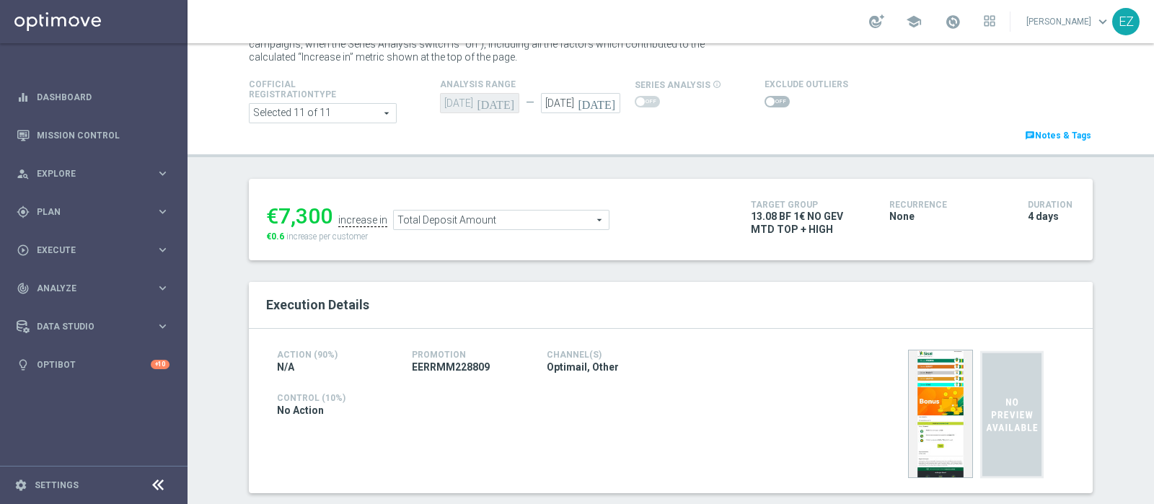
click at [567, 217] on span "Total Deposit Amount" at bounding box center [501, 220] width 215 height 19
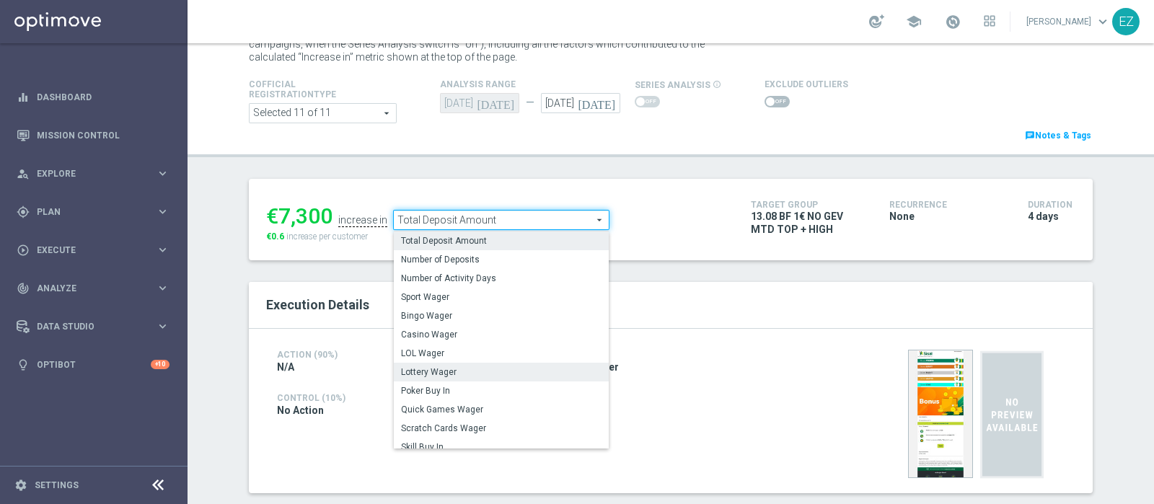
click at [490, 368] on span "Lottery Wager" at bounding box center [501, 372] width 200 height 12
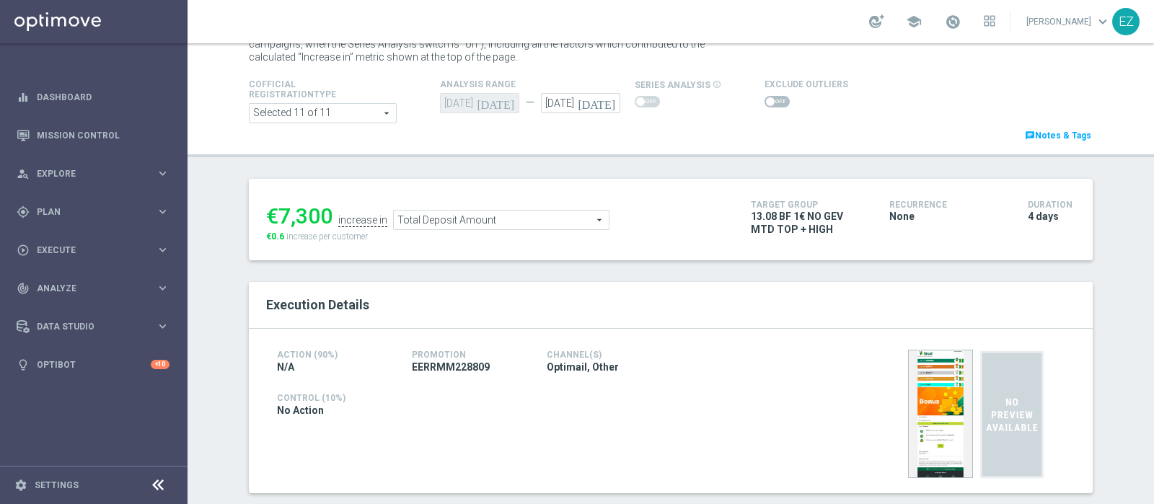
type input "Lottery Wager"
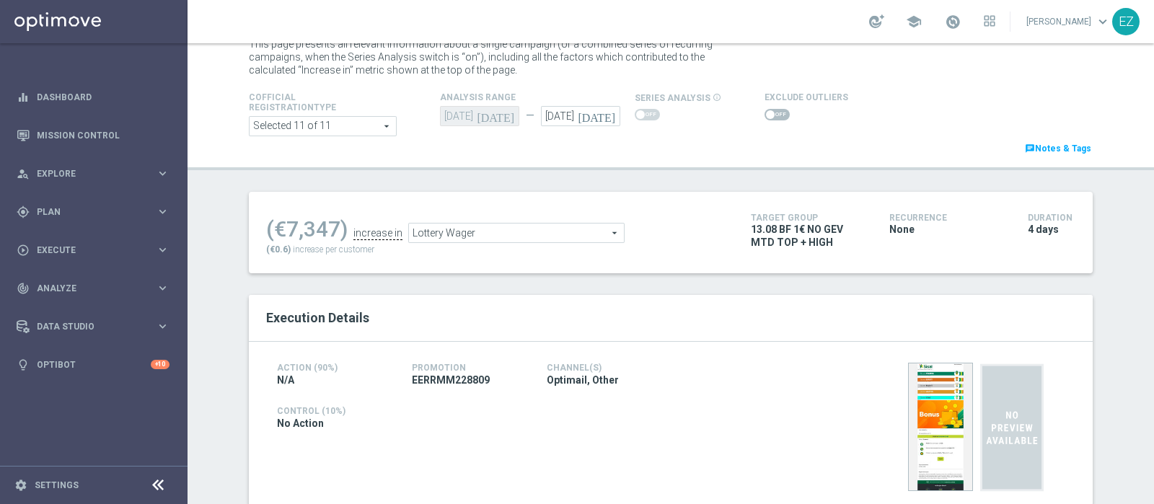
scroll to position [19, 0]
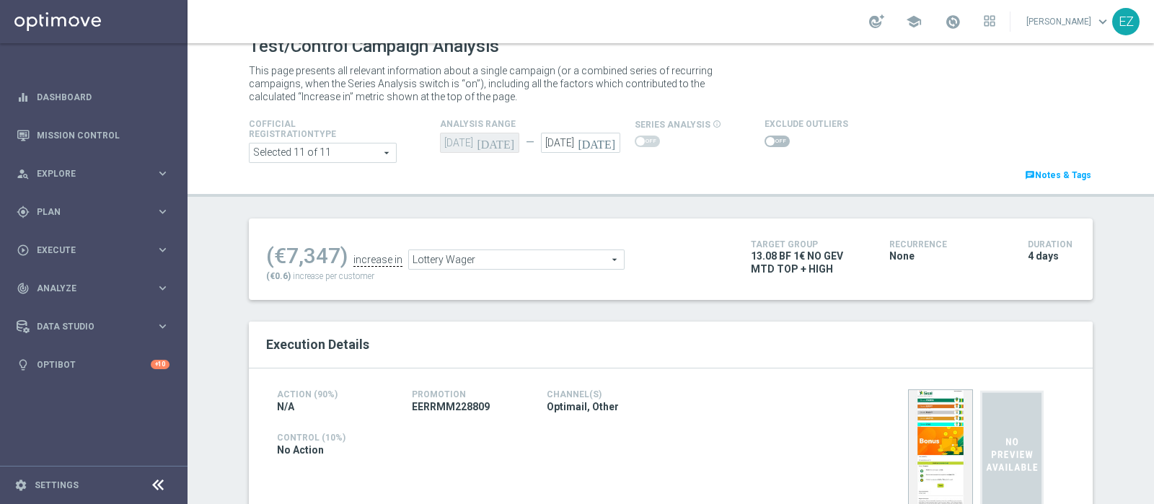
click at [766, 141] on span at bounding box center [776, 142] width 25 height 12
click at [766, 141] on input "checkbox" at bounding box center [776, 142] width 25 height 12
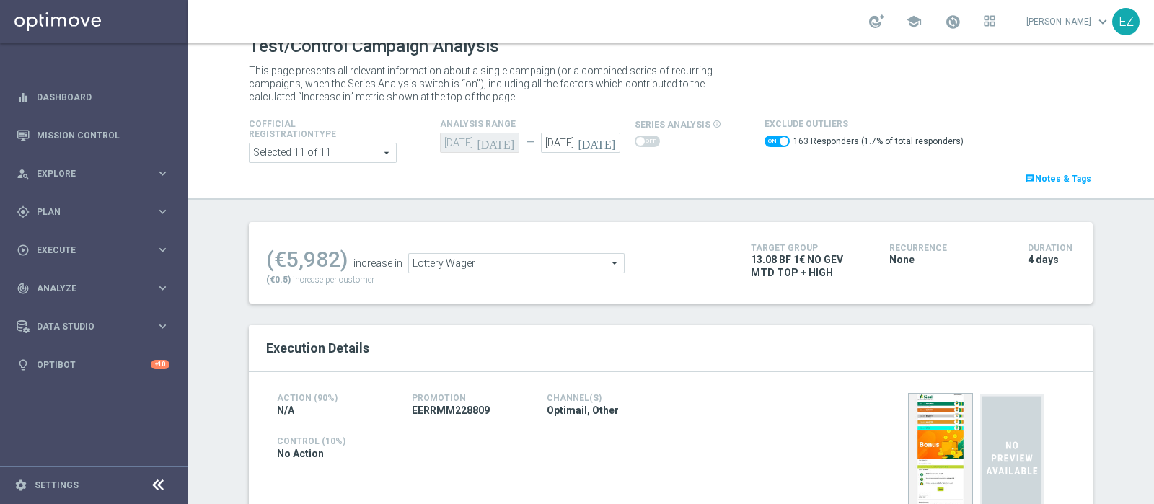
click at [430, 265] on span "Lottery Wager" at bounding box center [516, 263] width 215 height 19
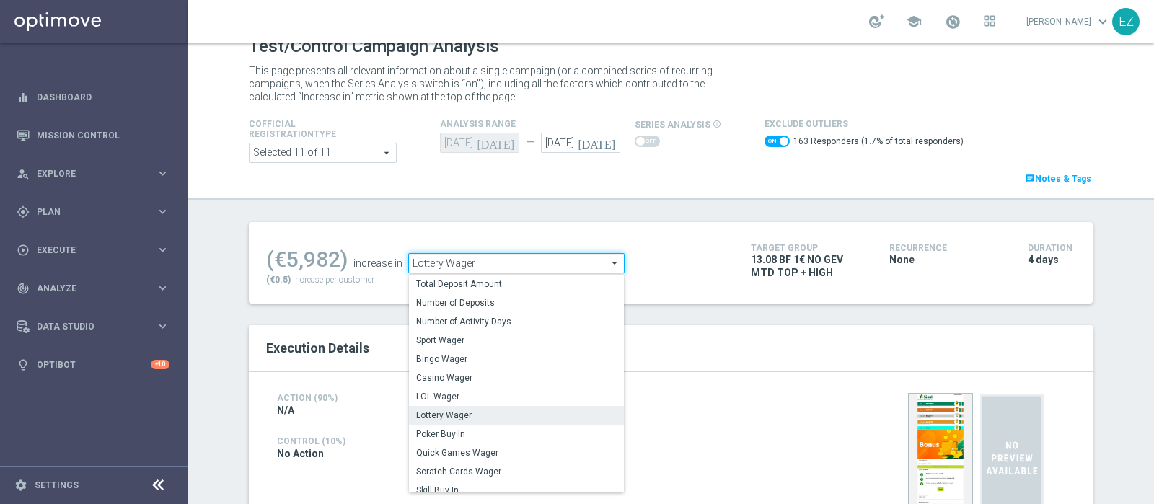
click at [448, 467] on span "Scratch Cards Wager" at bounding box center [516, 472] width 200 height 12
checkbox input "false"
type input "Scratch Cards Wager"
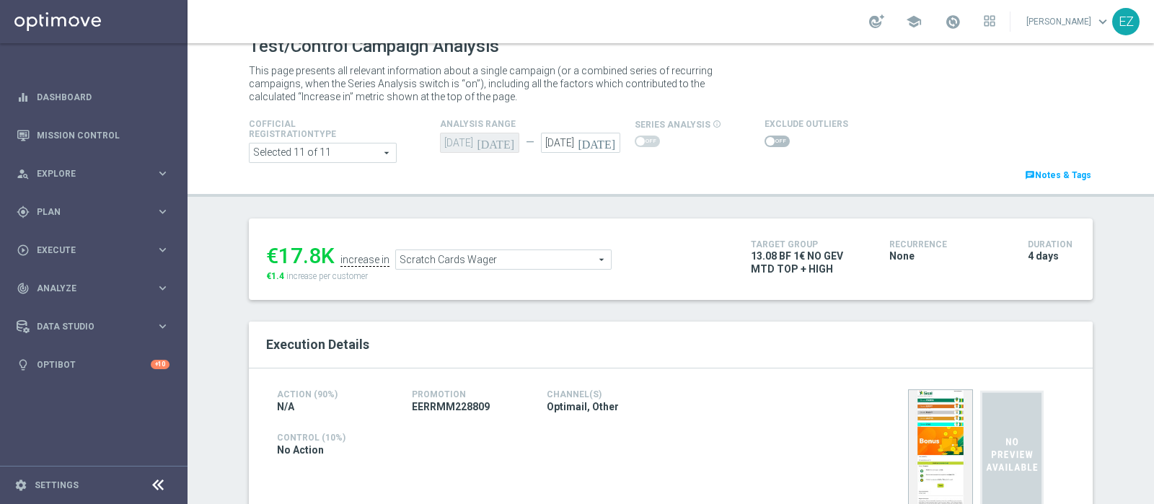
scroll to position [556, 0]
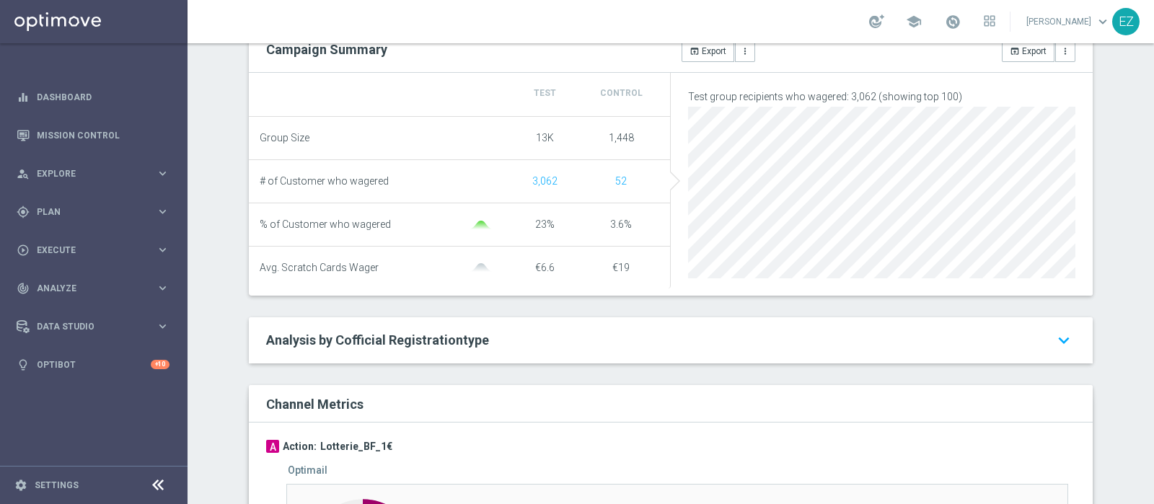
scroll to position [0, 0]
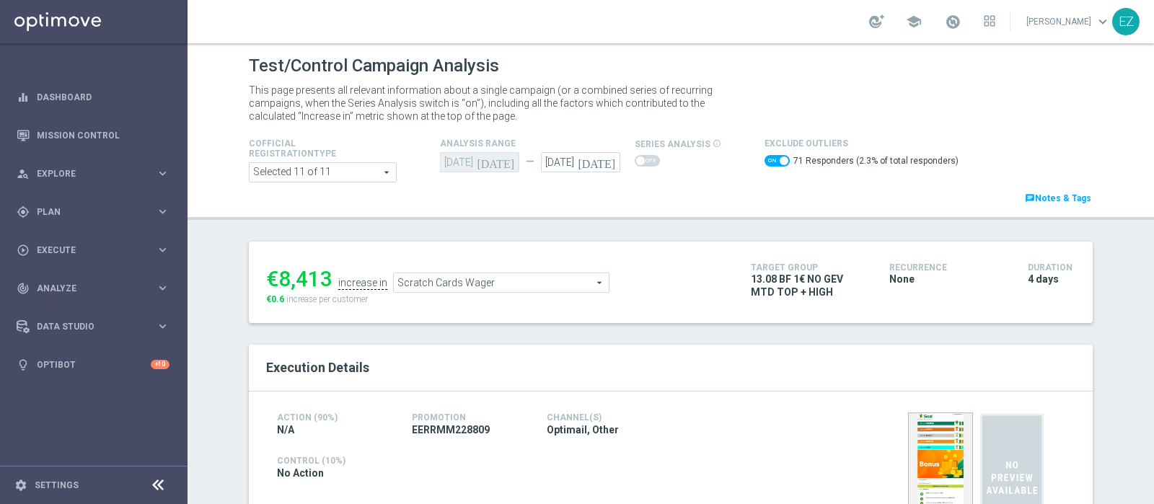
click at [779, 156] on span at bounding box center [783, 160] width 9 height 9
click at [769, 155] on input "checkbox" at bounding box center [776, 161] width 25 height 12
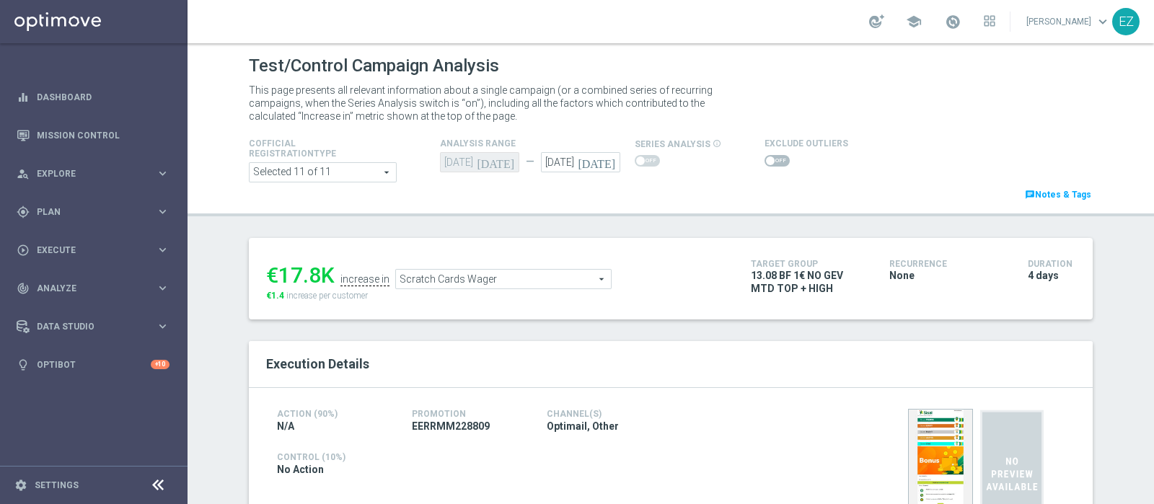
click at [770, 164] on span at bounding box center [776, 161] width 25 height 12
click at [770, 164] on input "checkbox" at bounding box center [776, 161] width 25 height 12
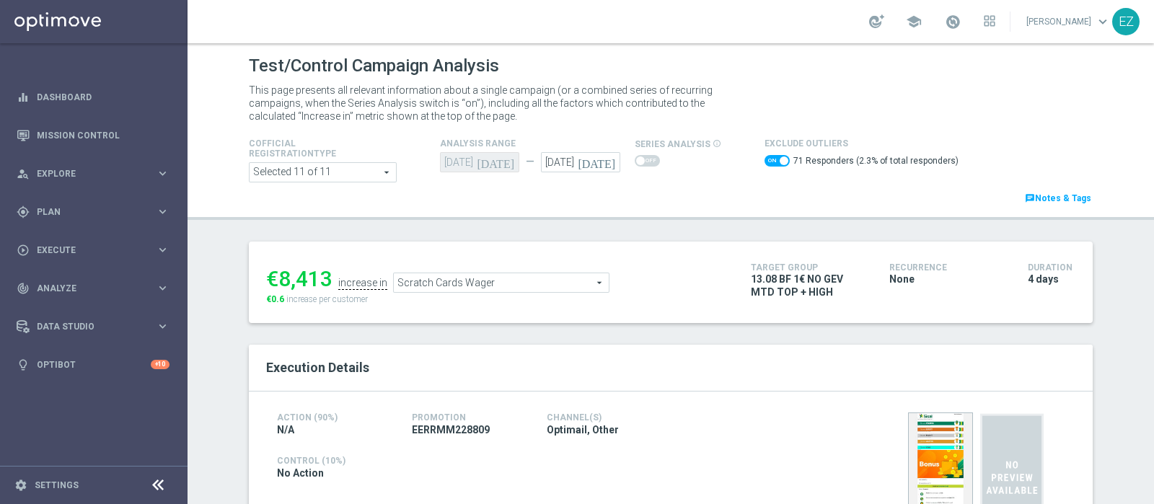
click at [560, 278] on span "Scratch Cards Wager" at bounding box center [501, 282] width 215 height 19
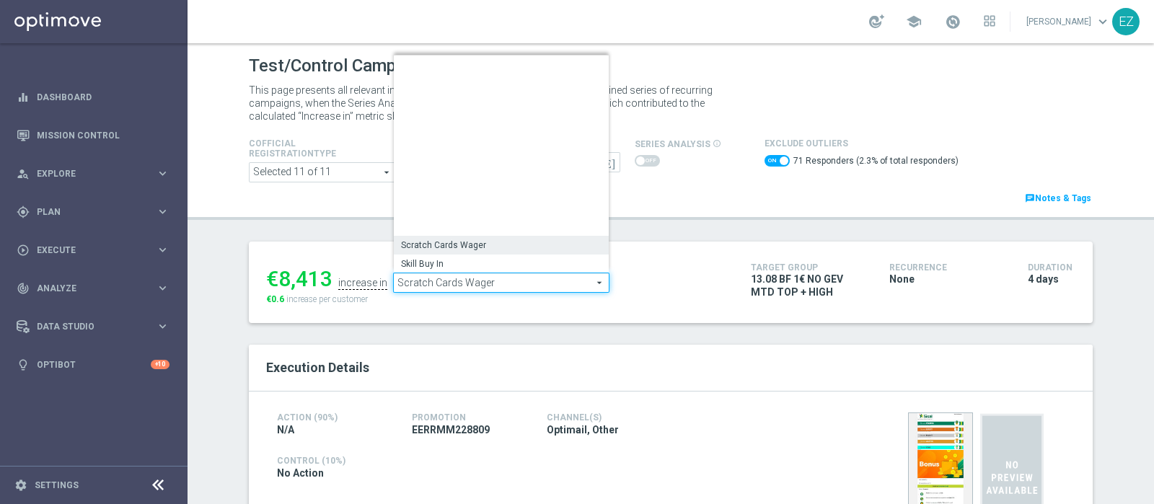
scroll to position [201, 0]
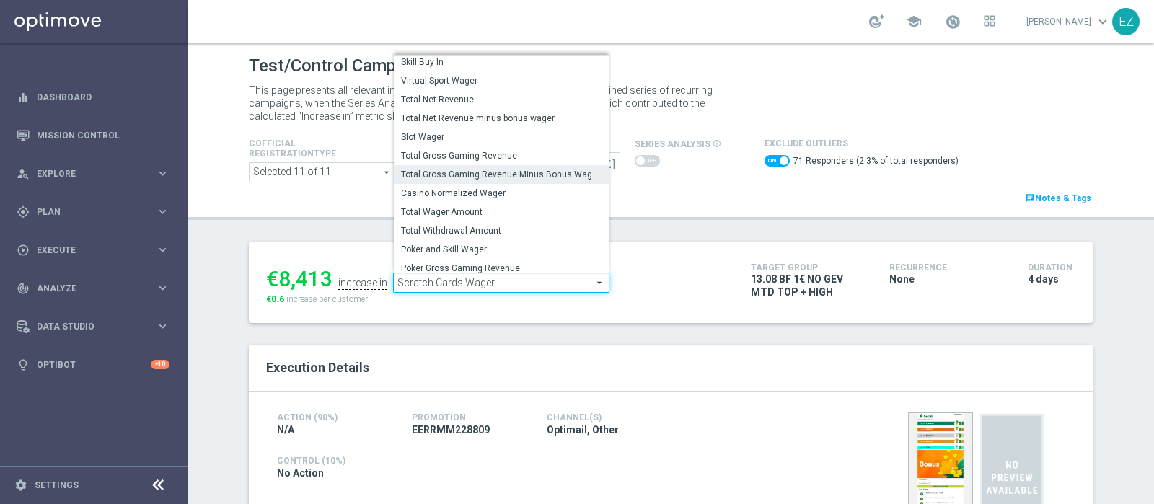
click at [535, 175] on span "Total Gross Gaming Revenue Minus Bonus Wagared" at bounding box center [501, 175] width 200 height 12
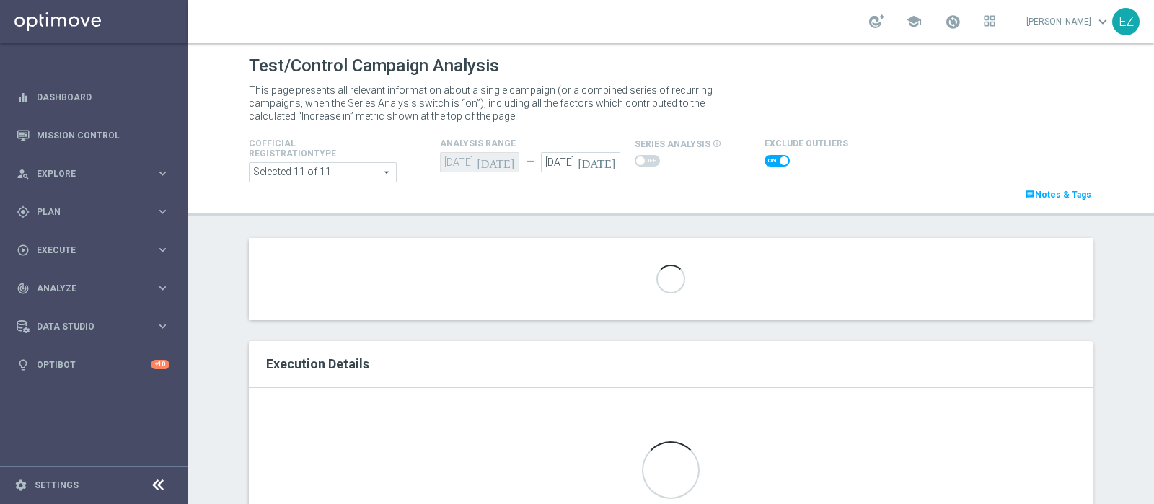
checkbox input "false"
type input "Total Gross Gaming Revenue Minus Bonus Wagared"
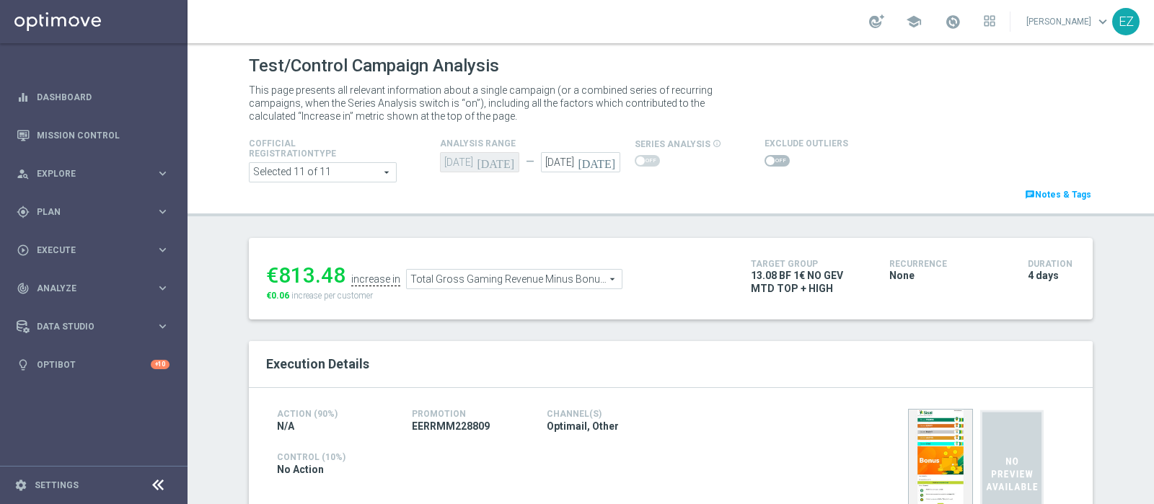
click at [766, 156] on span at bounding box center [770, 160] width 9 height 9
click at [764, 156] on input "checkbox" at bounding box center [776, 161] width 25 height 12
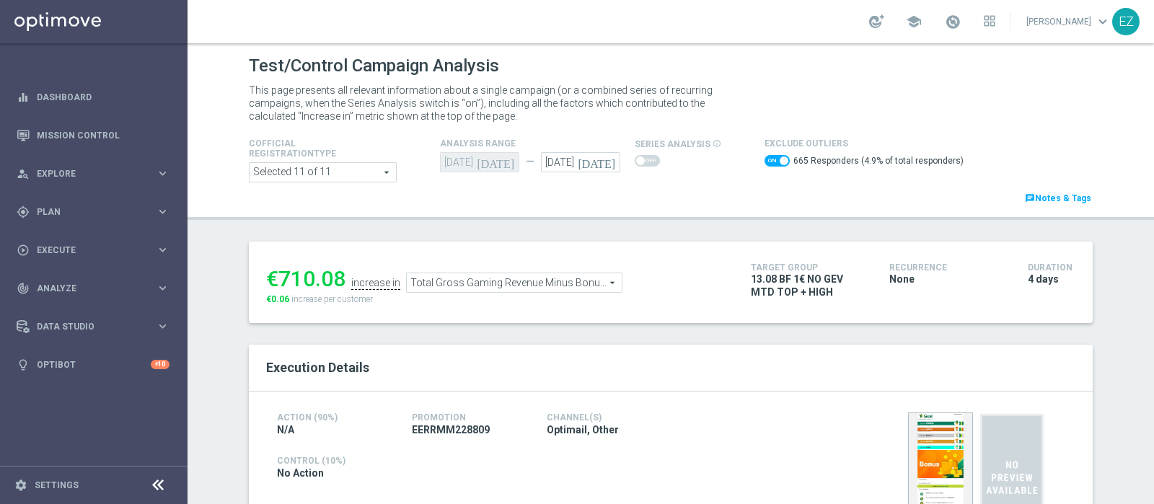
click at [766, 156] on span at bounding box center [776, 161] width 25 height 12
click at [766, 156] on input "checkbox" at bounding box center [776, 161] width 25 height 12
checkbox input "false"
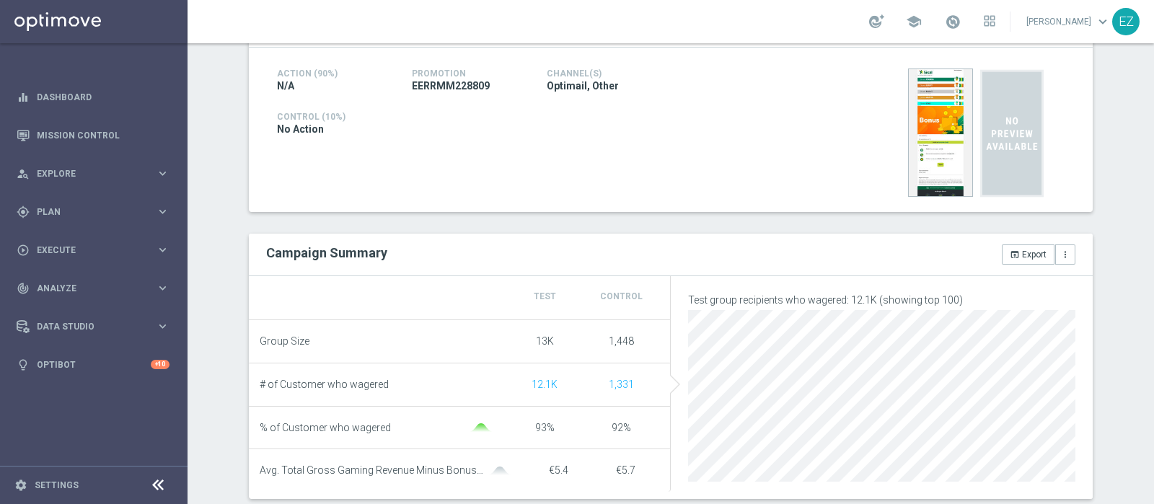
scroll to position [867, 0]
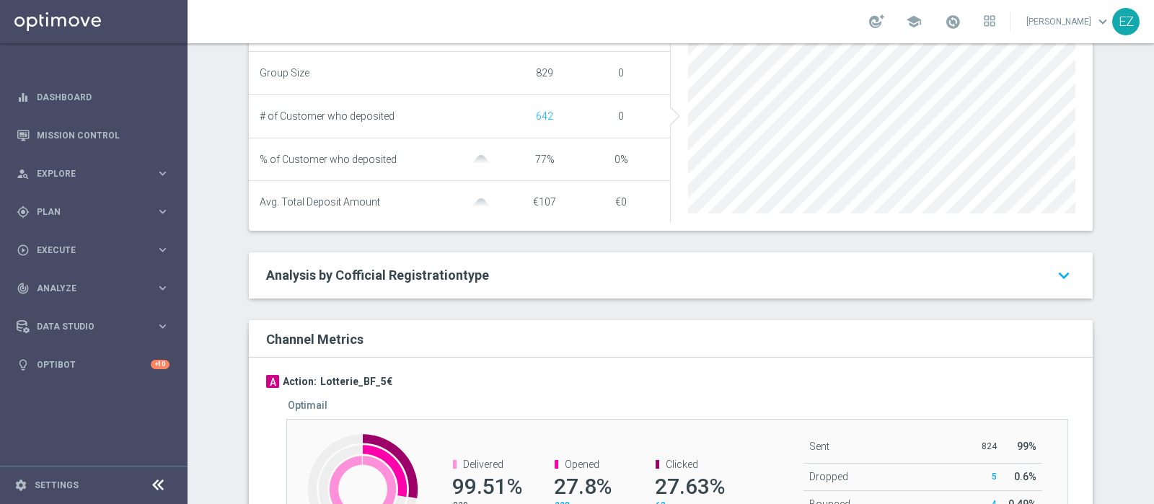
scroll to position [761, 0]
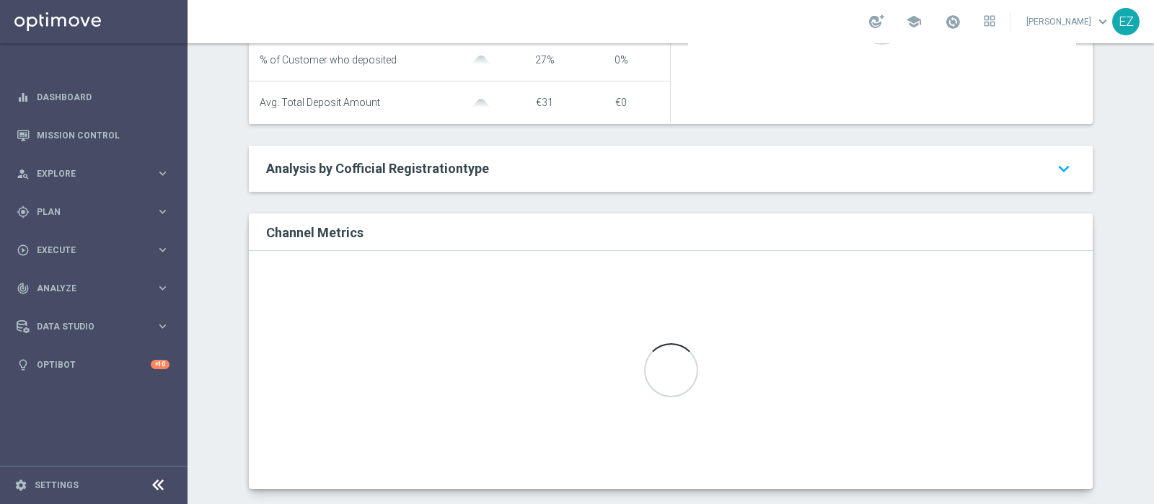
scroll to position [727, 0]
